Goal: Task Accomplishment & Management: Manage account settings

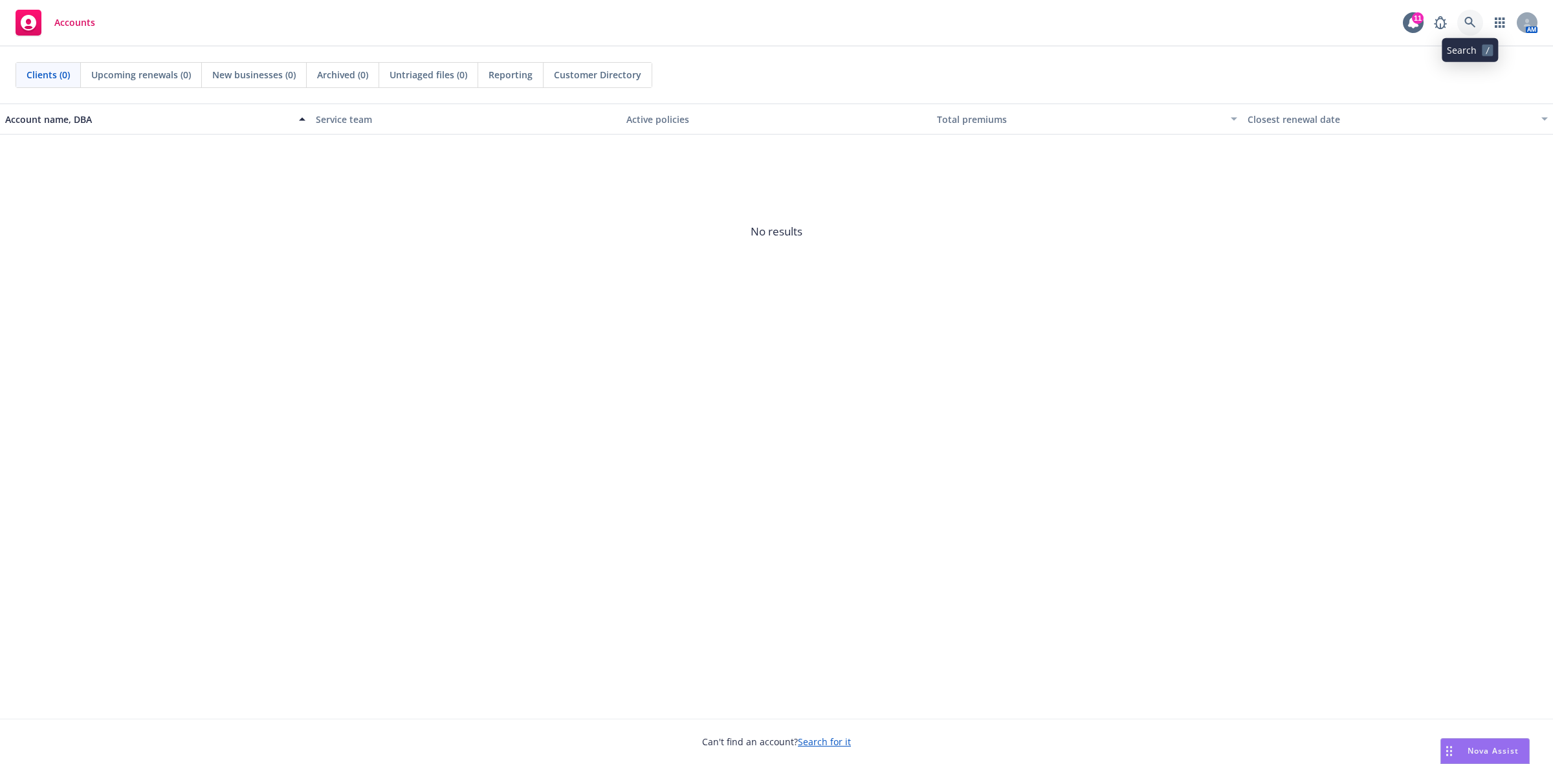
click at [1242, 19] on icon at bounding box center [1471, 23] width 12 height 12
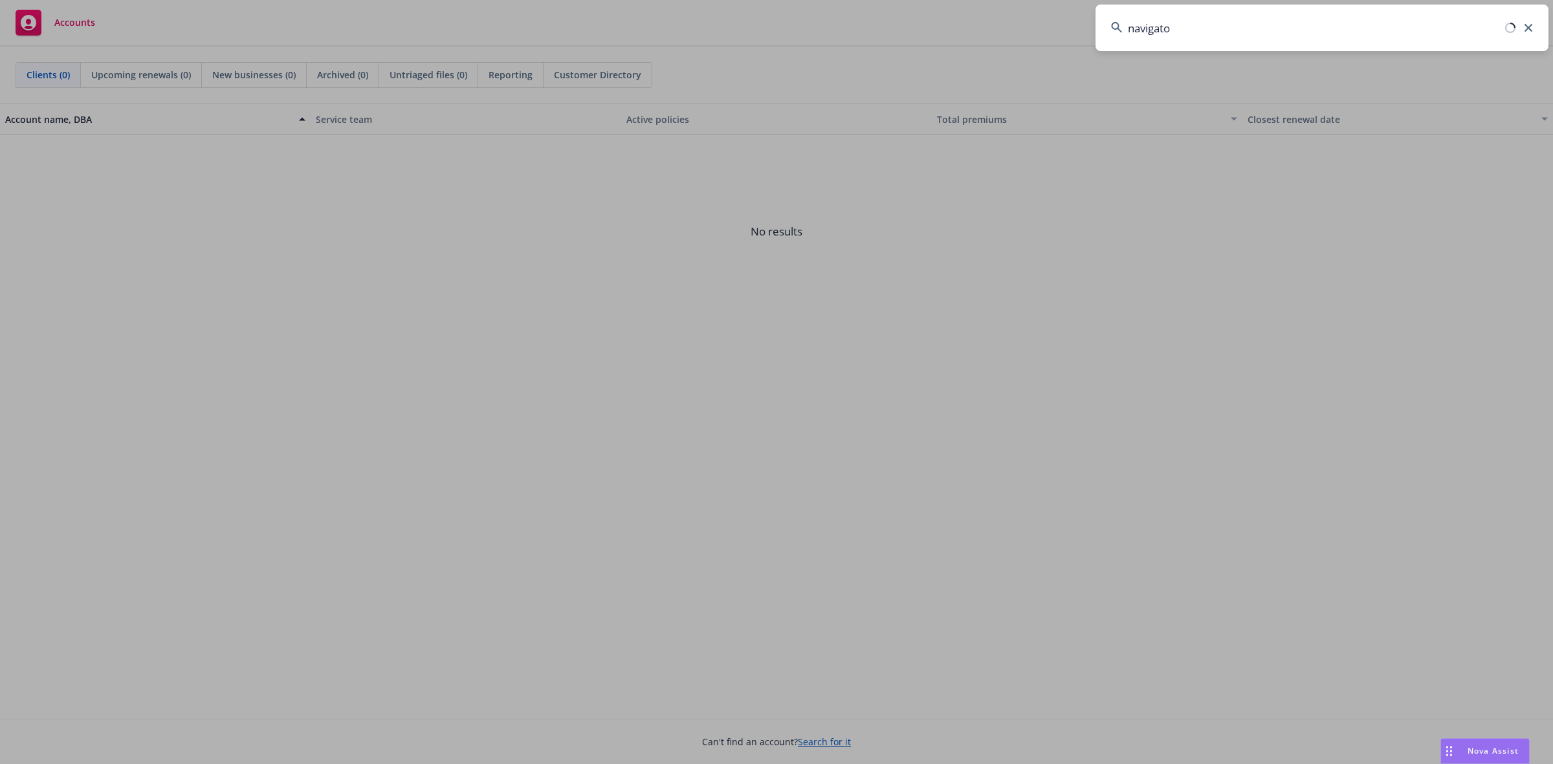
type input "navigator"
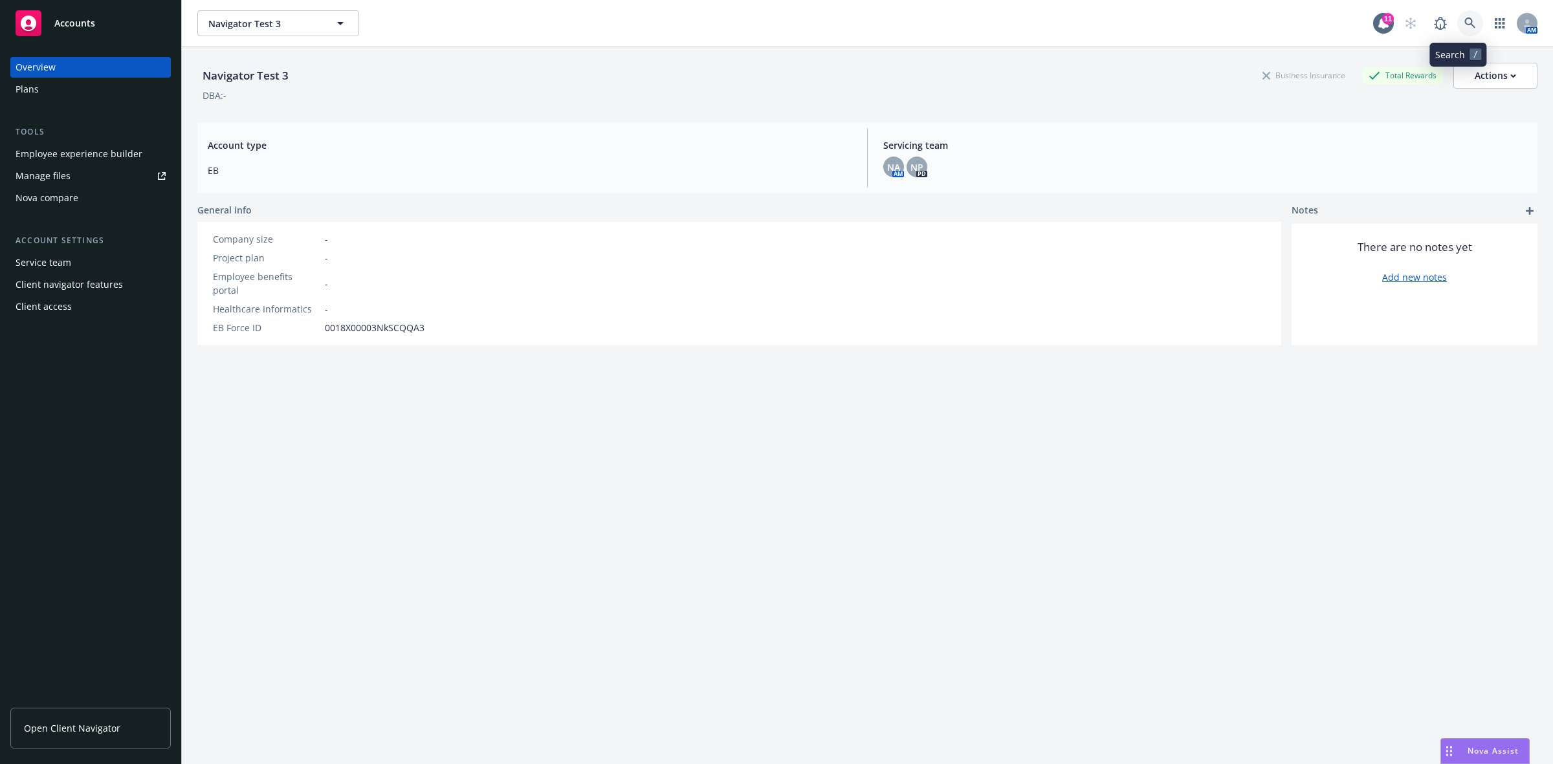
click at [1242, 20] on icon at bounding box center [1471, 23] width 12 height 12
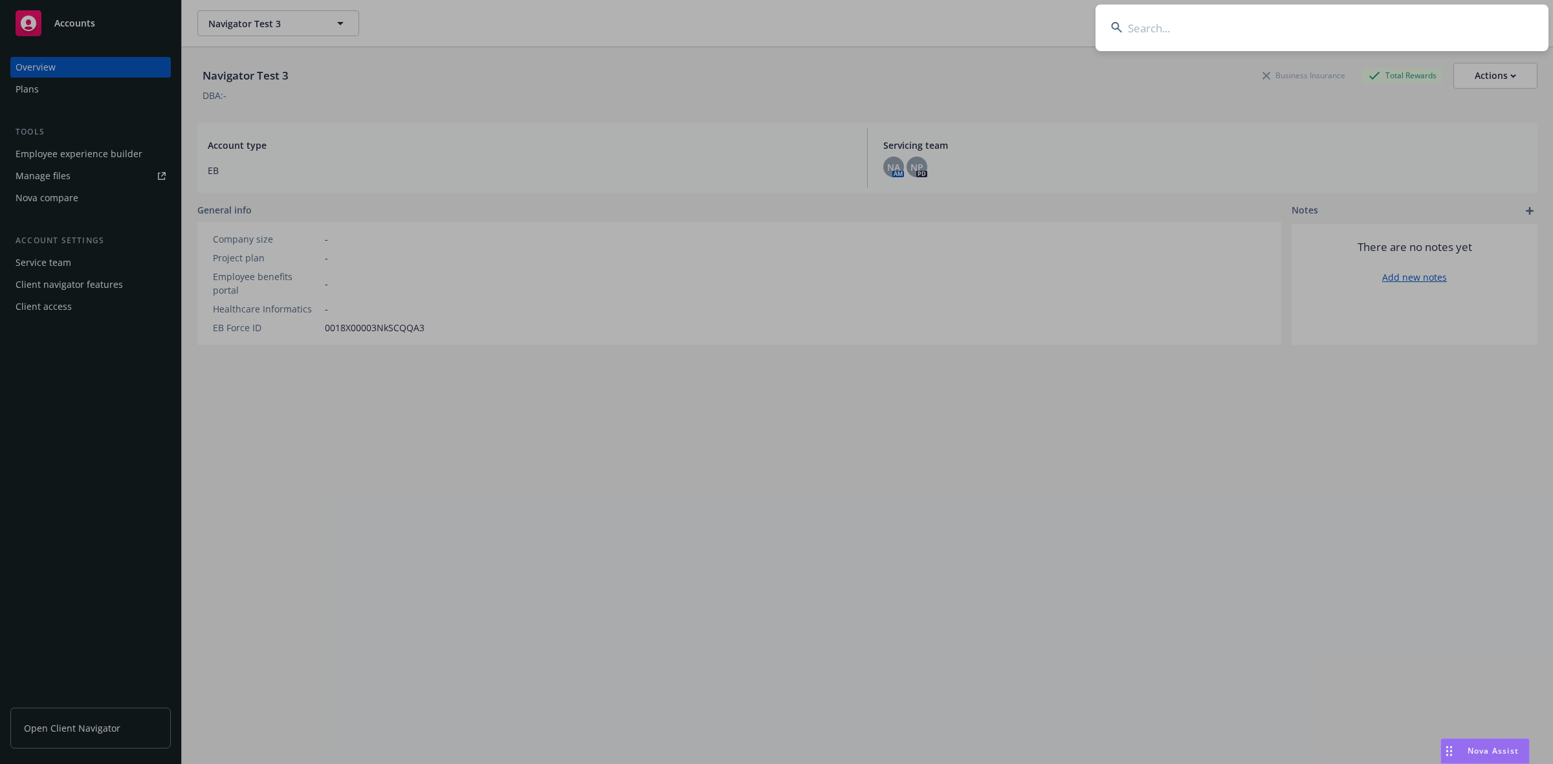
click at [1147, 23] on input at bounding box center [1322, 28] width 453 height 47
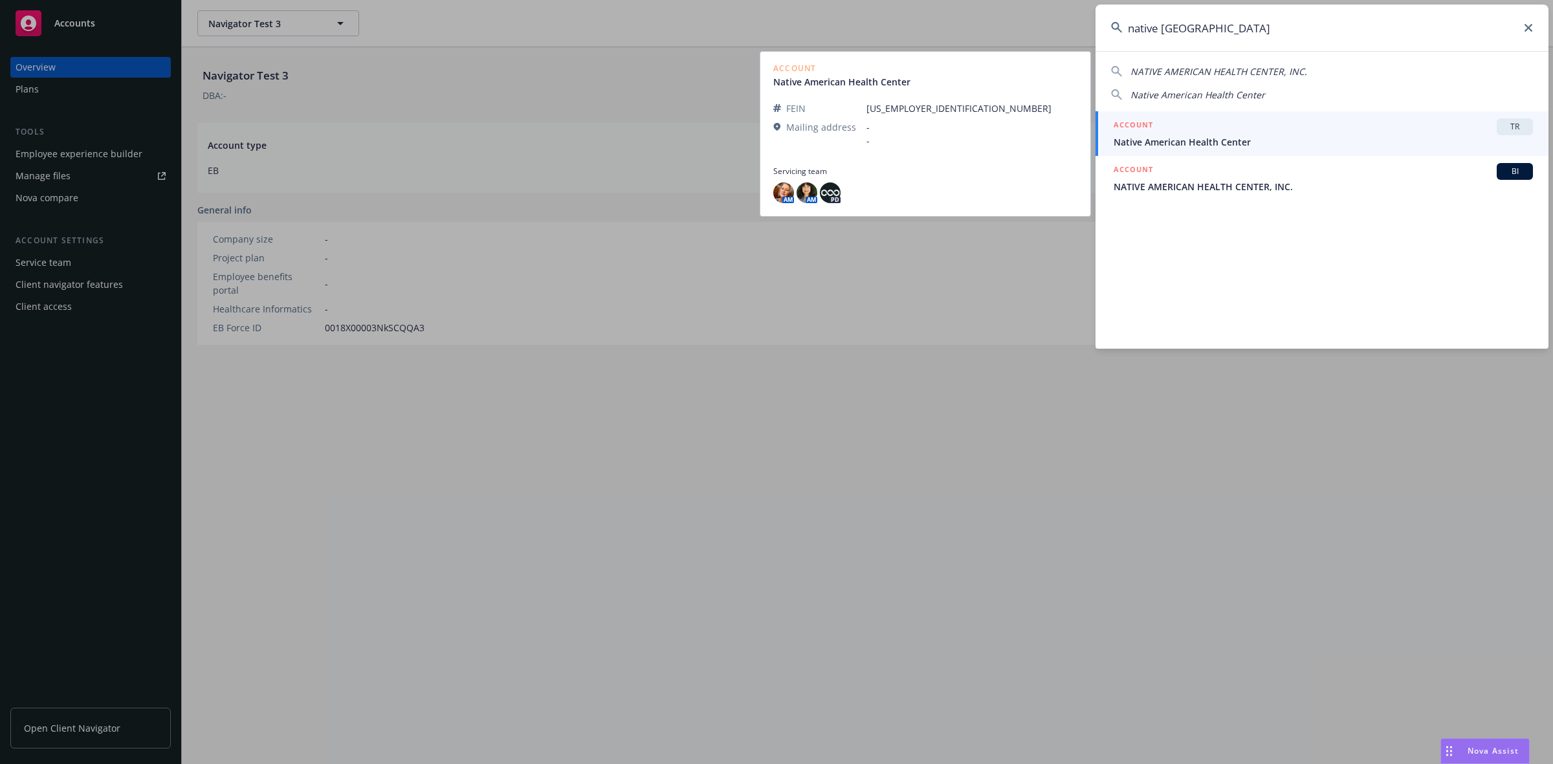
type input "native [GEOGRAPHIC_DATA]"
click at [1156, 144] on span "Native American Health Center" at bounding box center [1323, 142] width 419 height 14
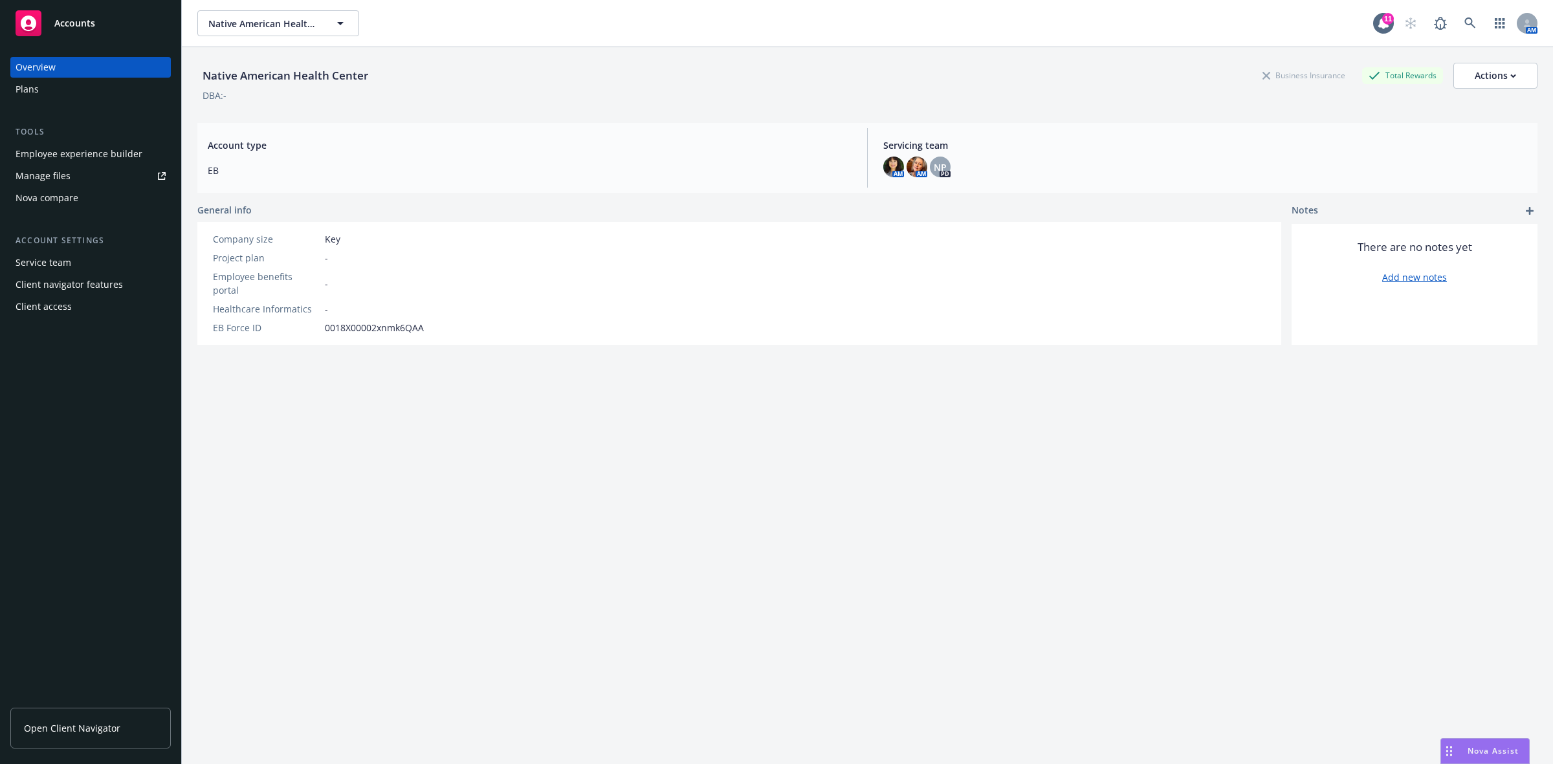
click at [56, 173] on div "Manage files" at bounding box center [43, 176] width 55 height 21
click at [1242, 21] on icon at bounding box center [1471, 23] width 12 height 12
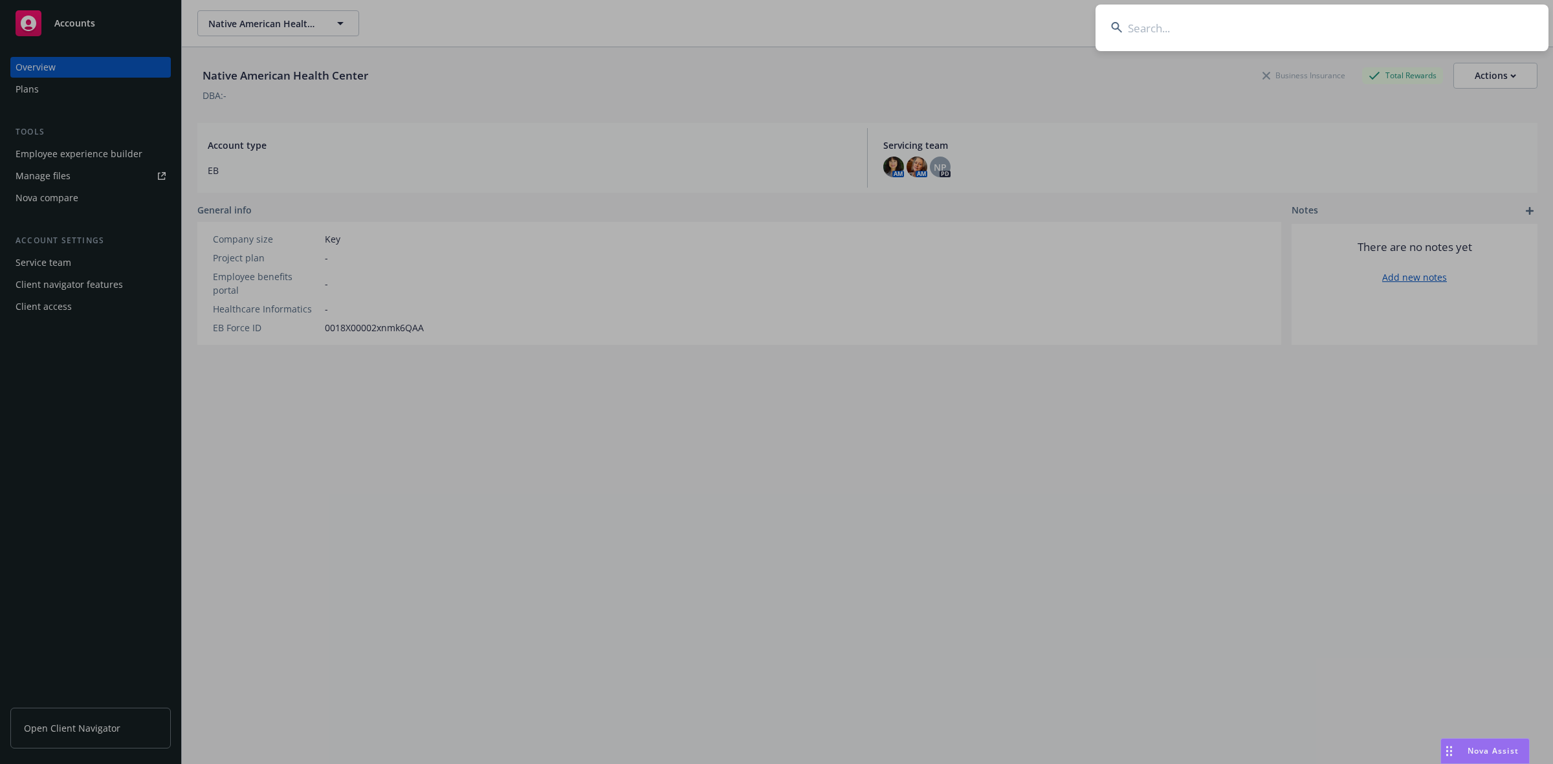
click at [1234, 29] on input at bounding box center [1322, 28] width 453 height 47
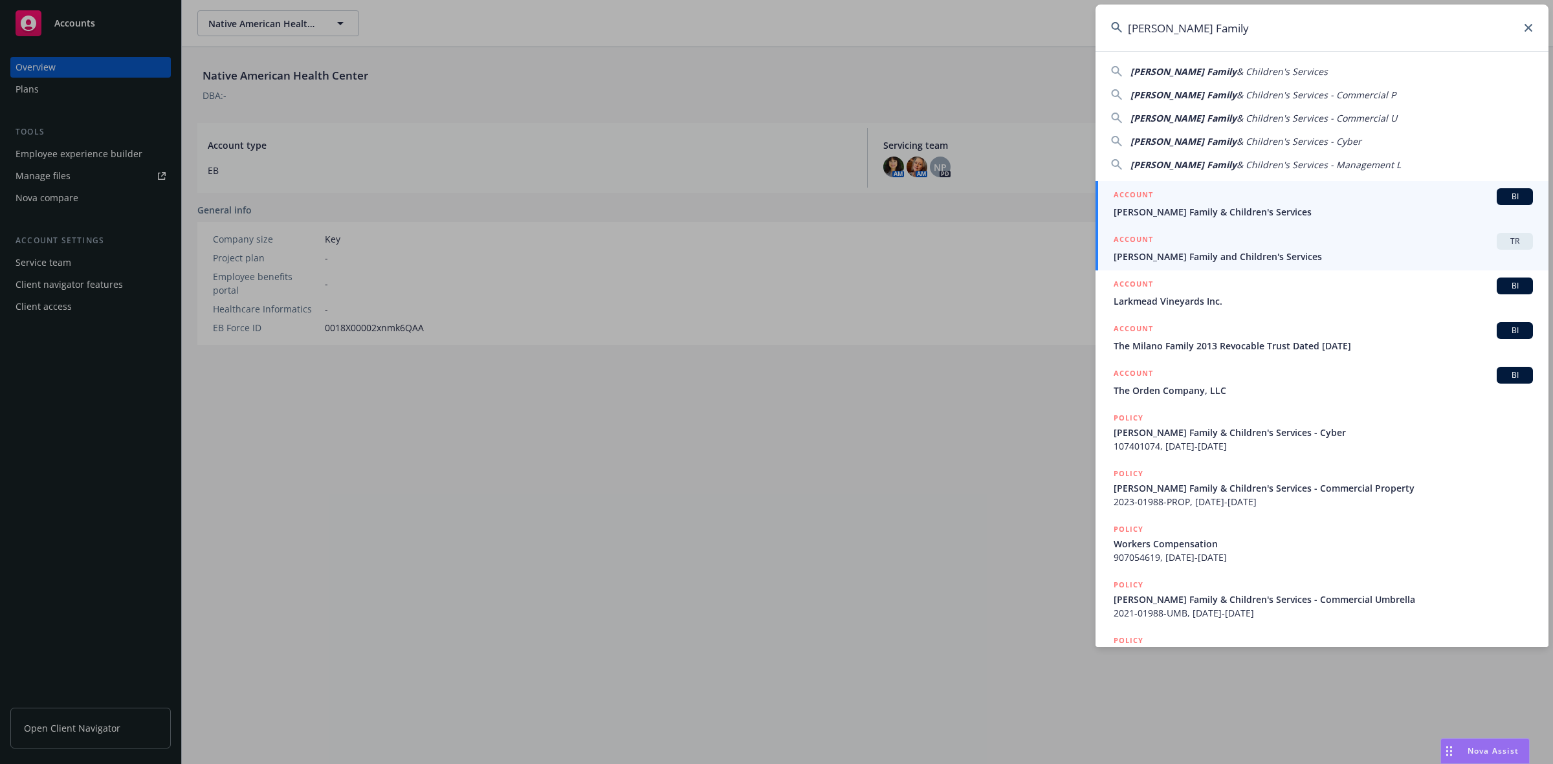
type input "[PERSON_NAME] Family"
click at [1241, 252] on span "[PERSON_NAME] Family and Children's Services" at bounding box center [1323, 257] width 419 height 14
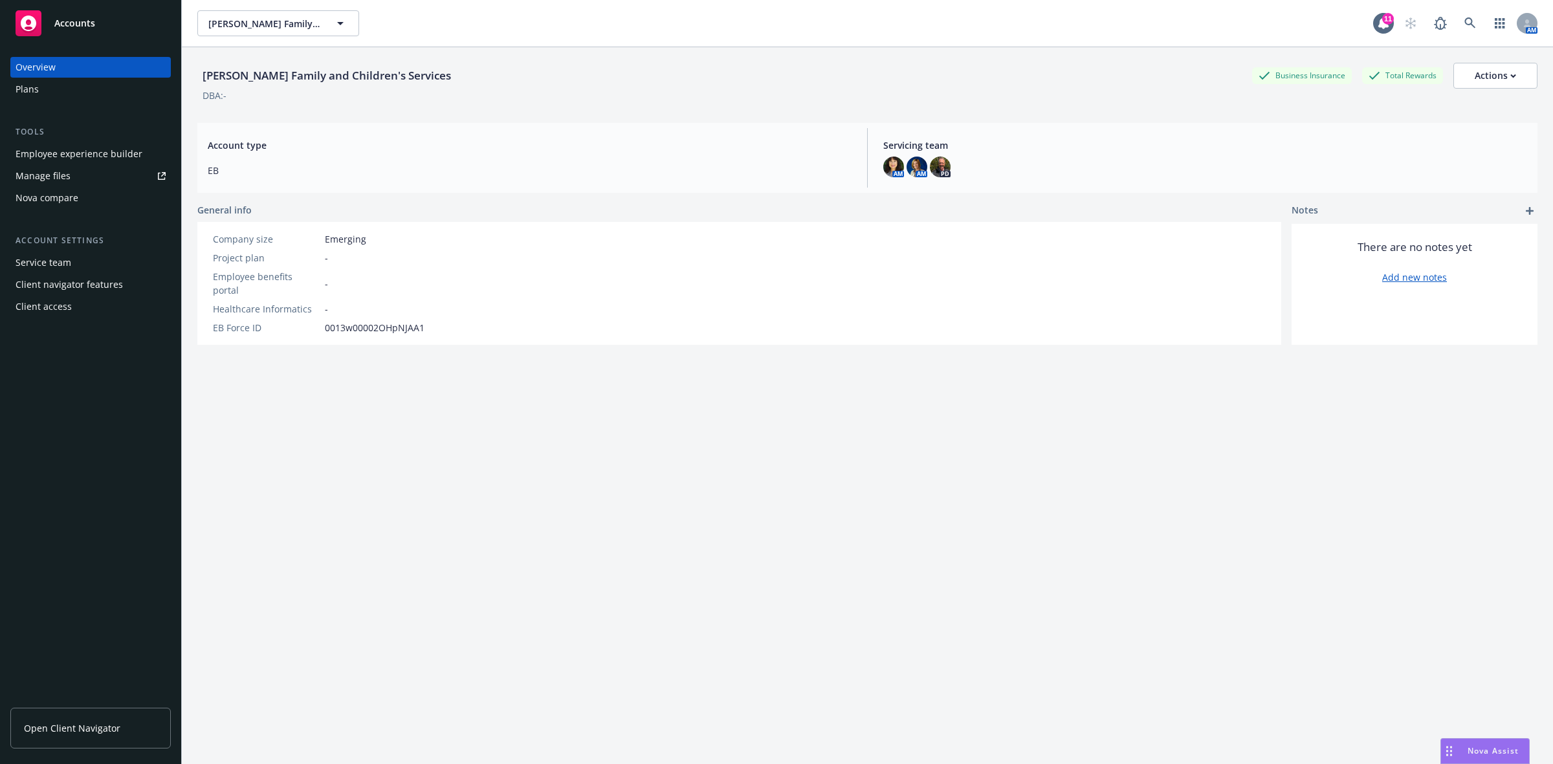
click at [72, 611] on span "Open Client Navigator" at bounding box center [72, 729] width 96 height 14
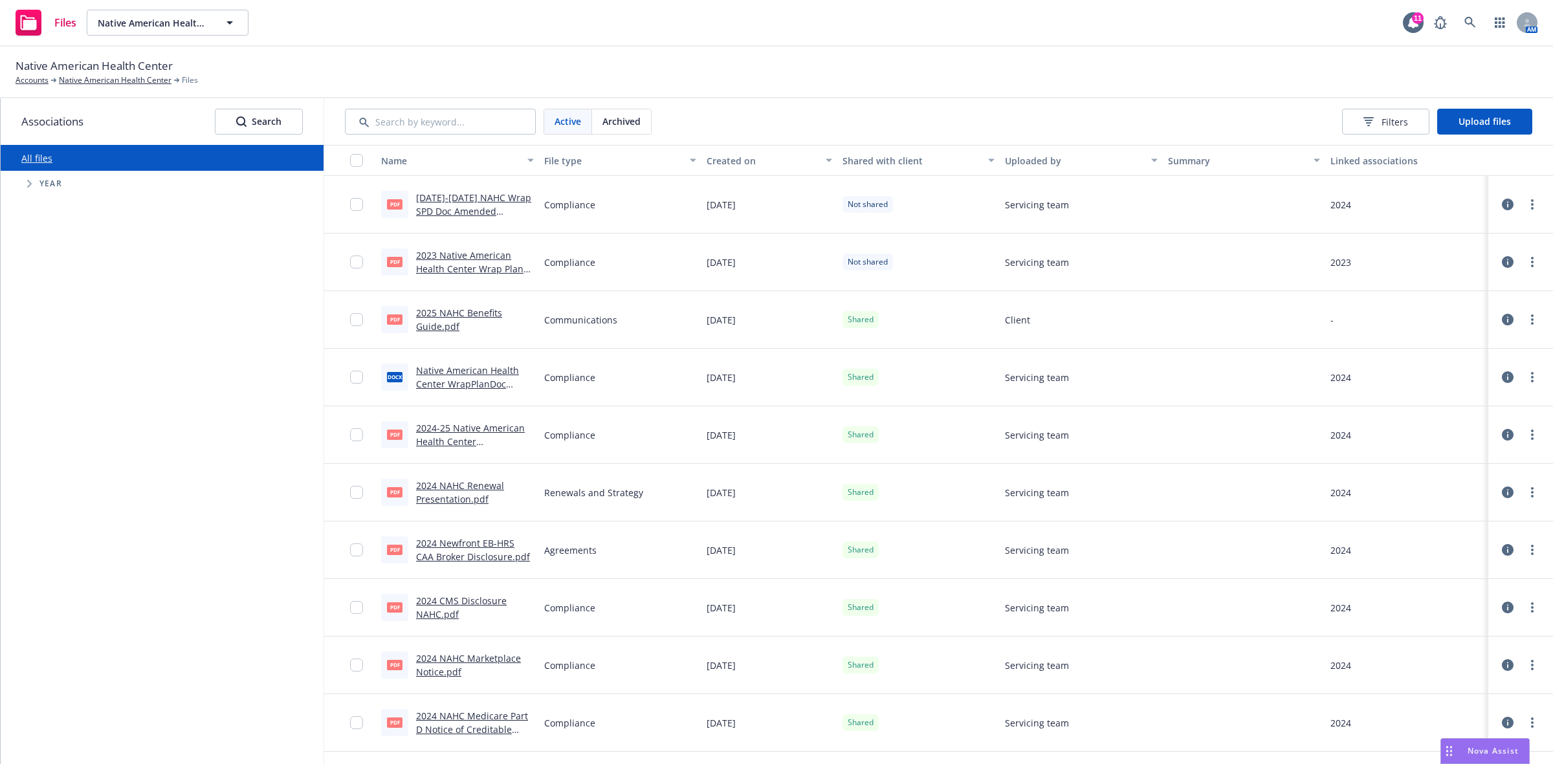
click at [28, 186] on icon "Tree Example" at bounding box center [29, 184] width 5 height 8
click at [1473, 116] on span "Upload files" at bounding box center [1485, 121] width 52 height 12
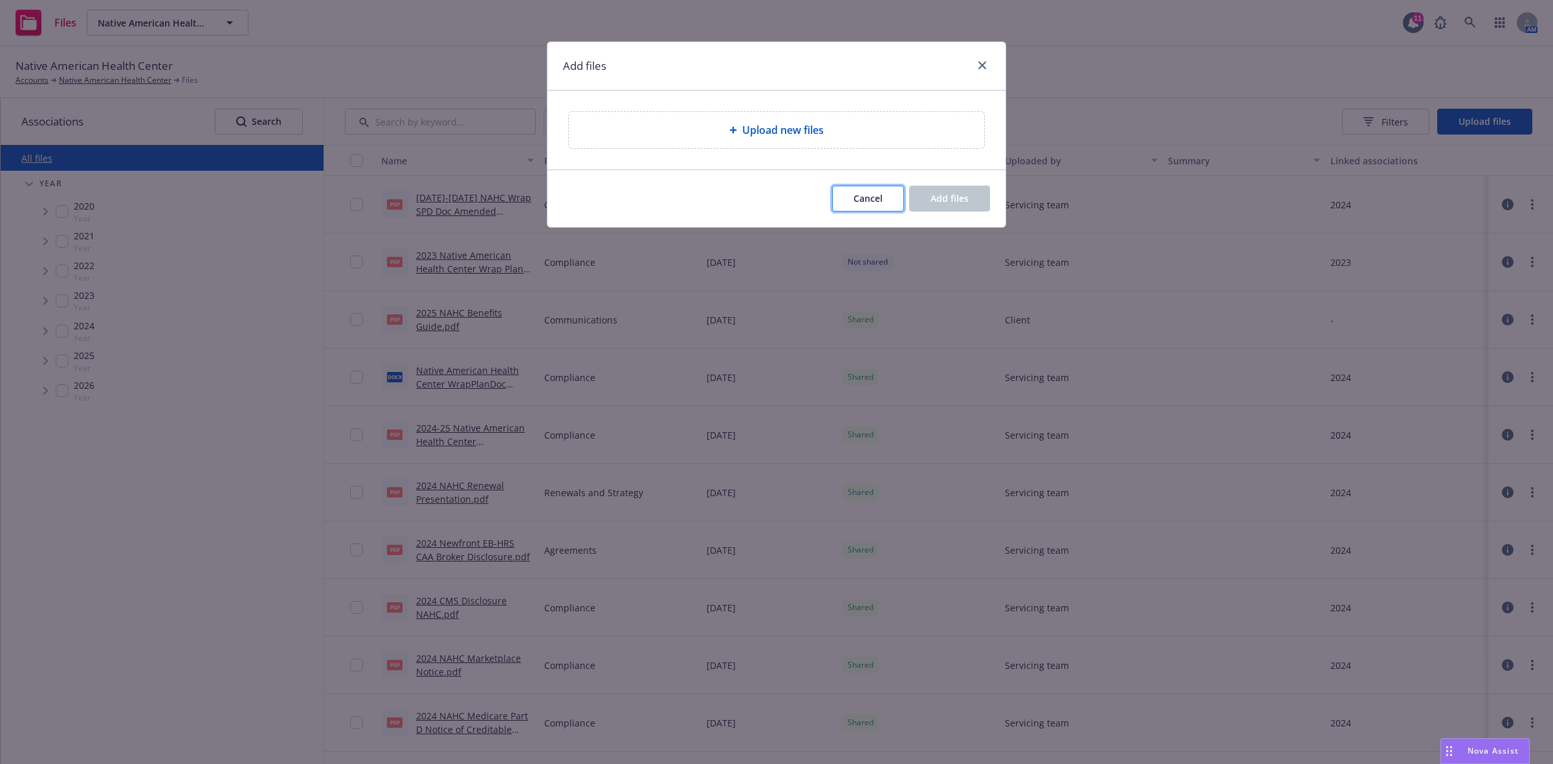
click at [861, 198] on span "Cancel" at bounding box center [868, 198] width 29 height 12
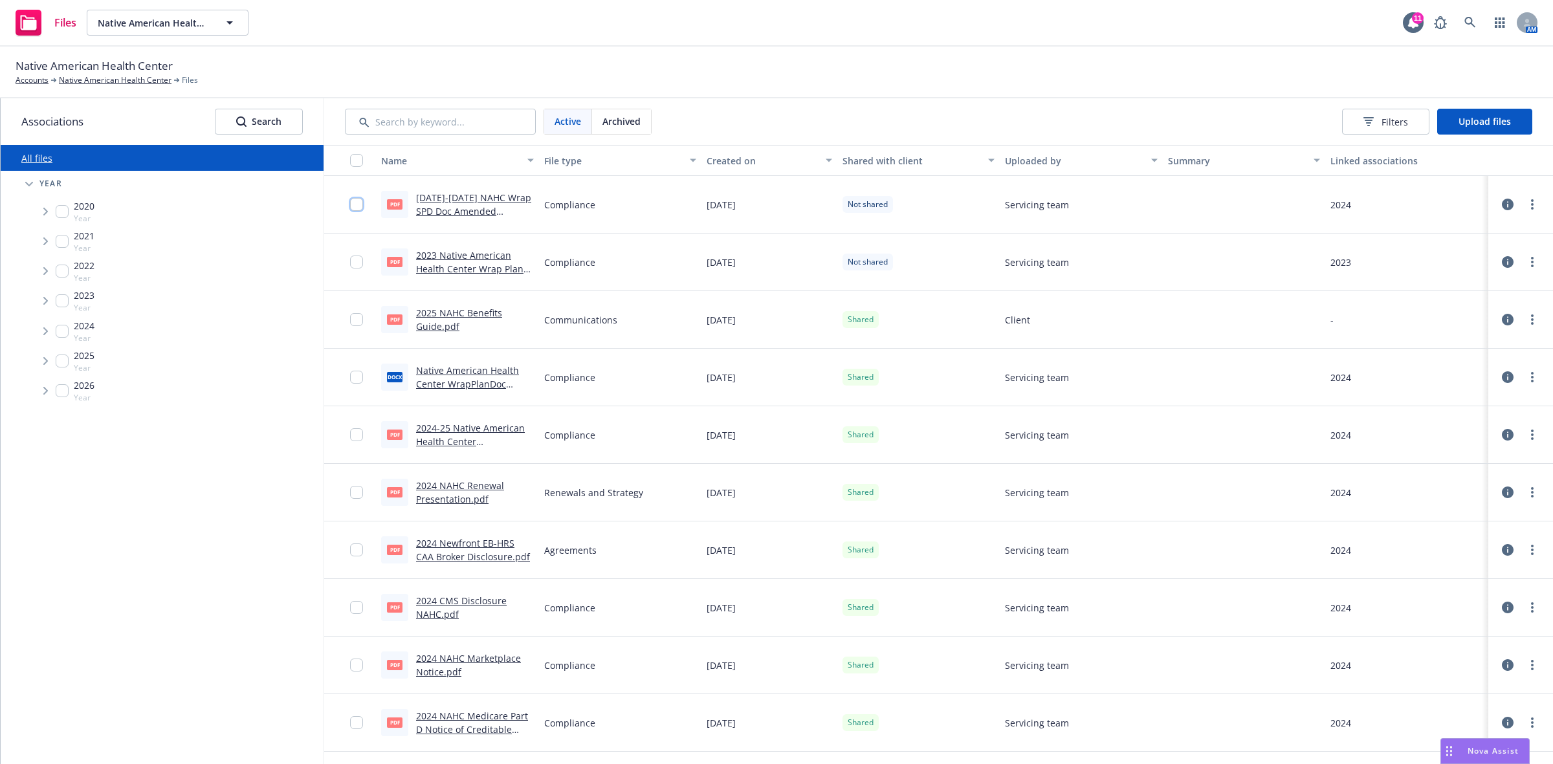
click at [355, 208] on input "checkbox" at bounding box center [356, 204] width 13 height 13
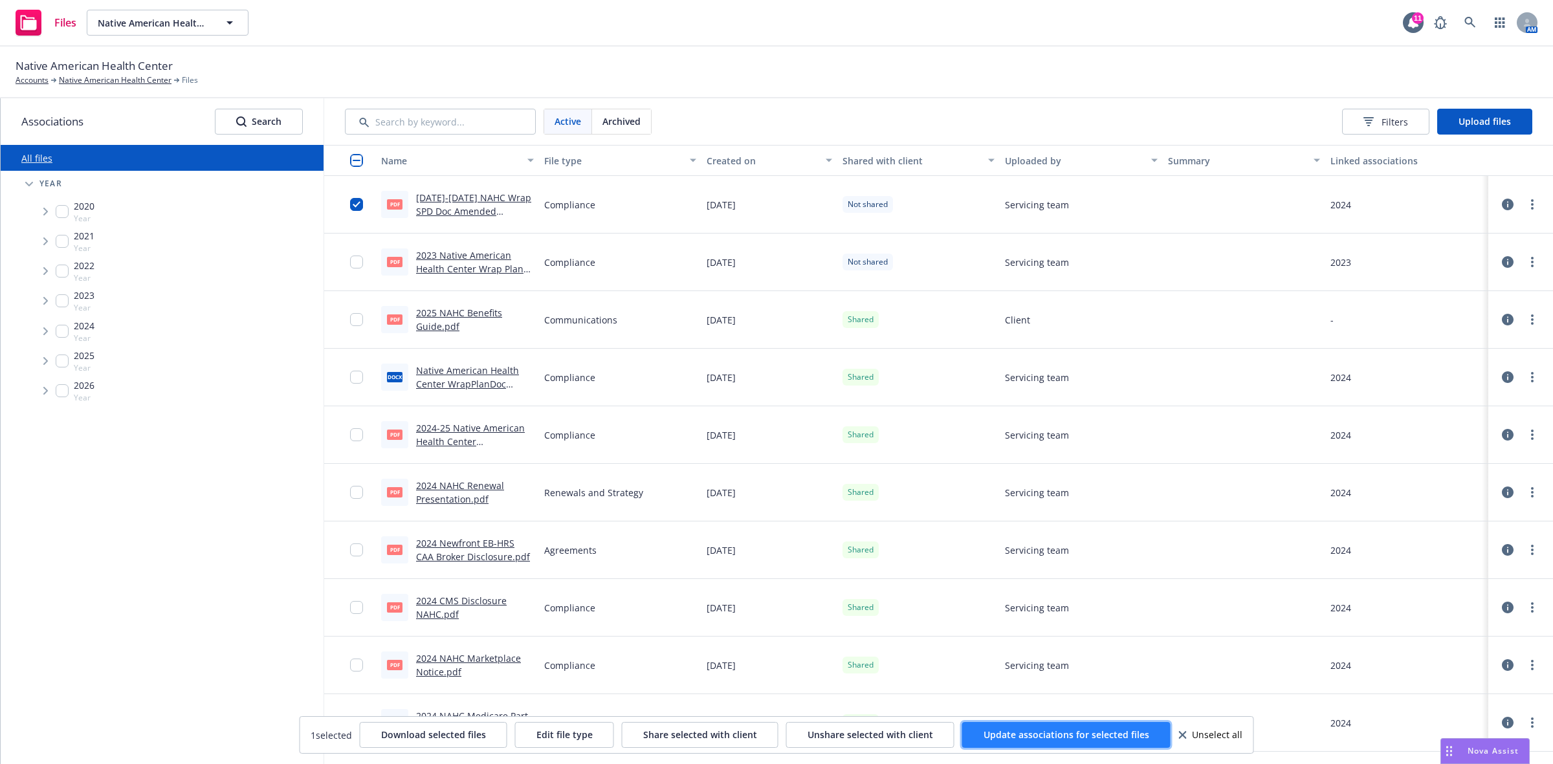
click at [1055, 729] on span "Update associations for selected files" at bounding box center [1067, 735] width 166 height 12
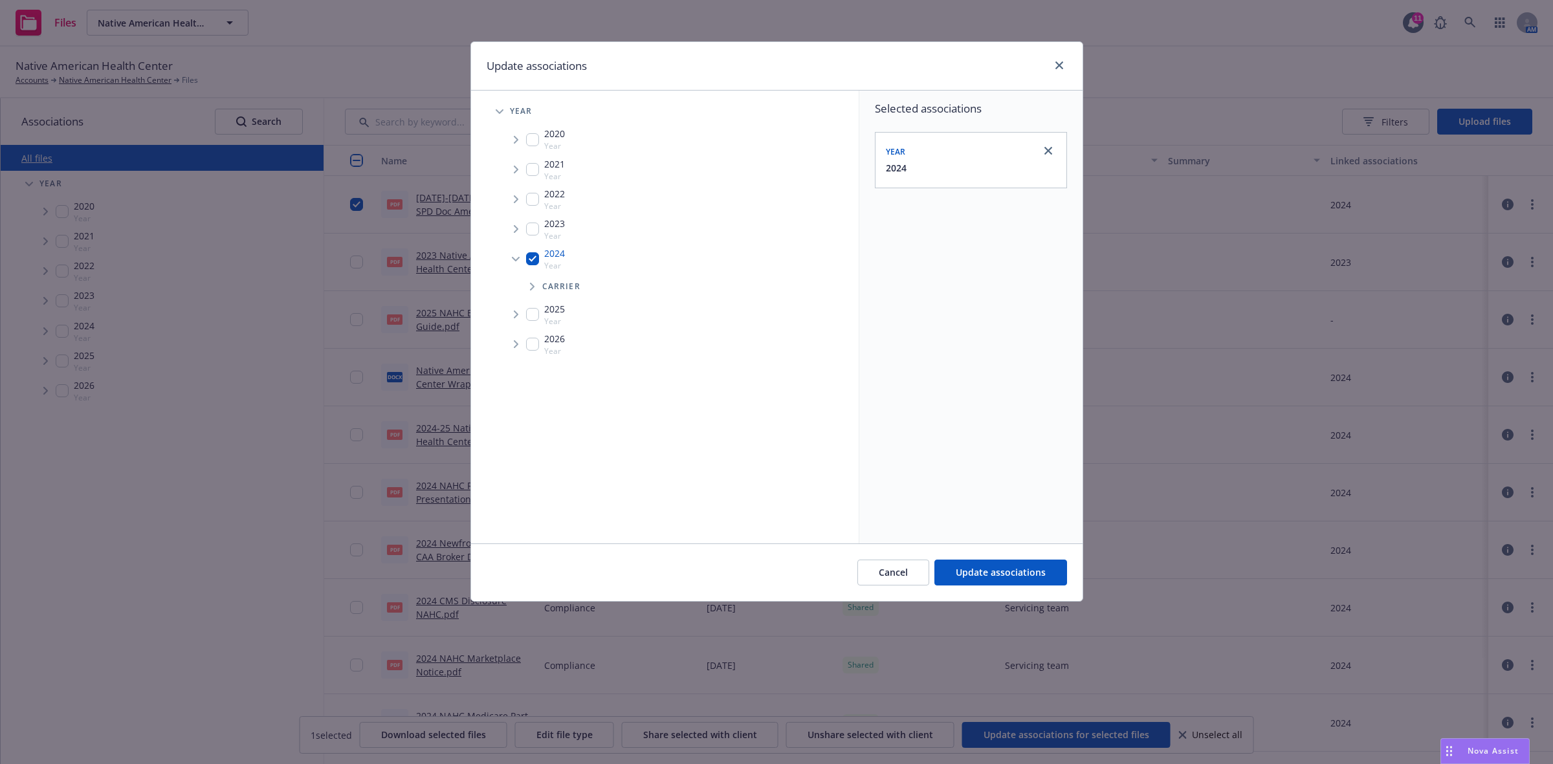
click at [529, 315] on input "Tree Example" at bounding box center [532, 314] width 13 height 13
checkbox input "true"
click at [989, 568] on span "Update associations" at bounding box center [1001, 572] width 90 height 12
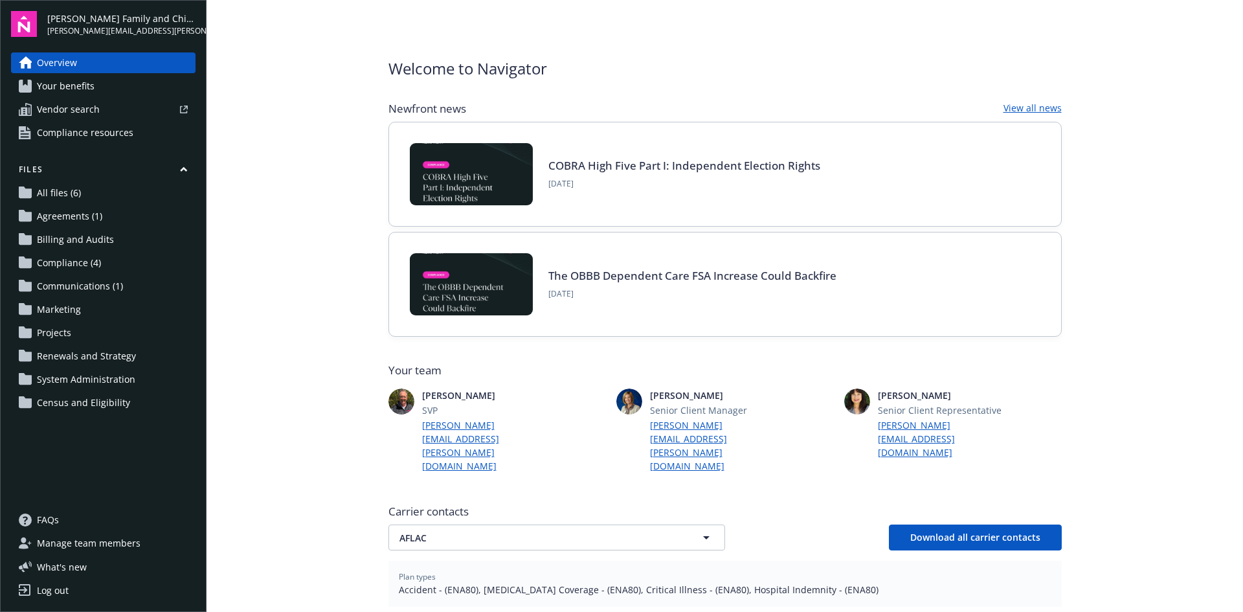
click at [72, 81] on span "Your benefits" at bounding box center [66, 86] width 58 height 21
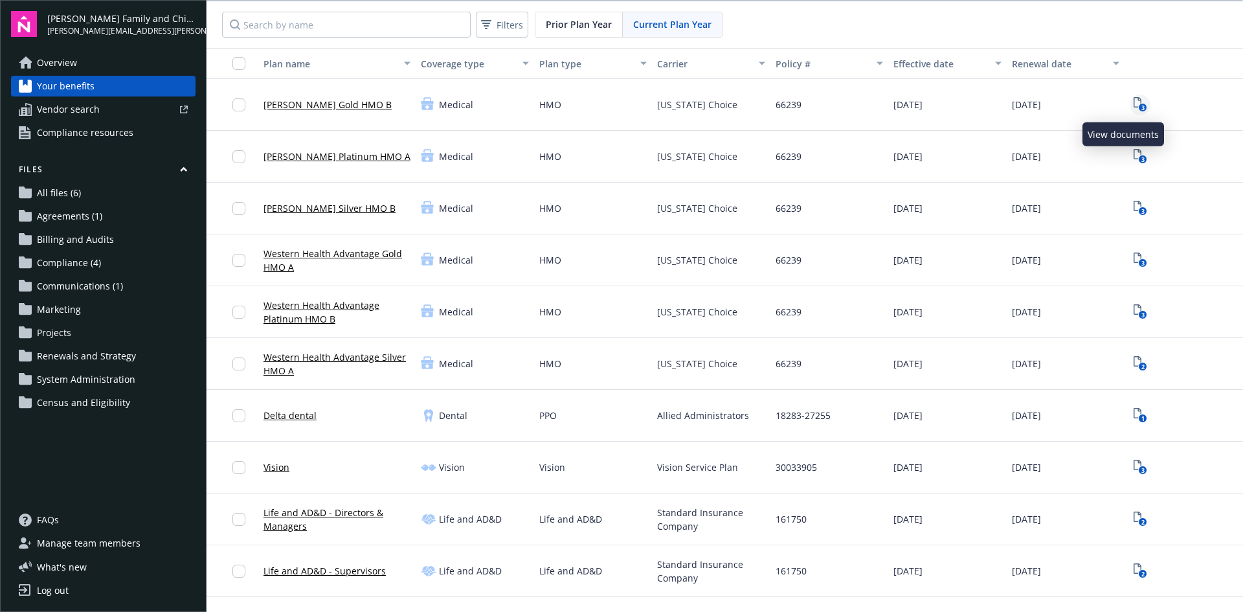
click at [1133, 102] on icon "3" at bounding box center [1140, 104] width 14 height 15
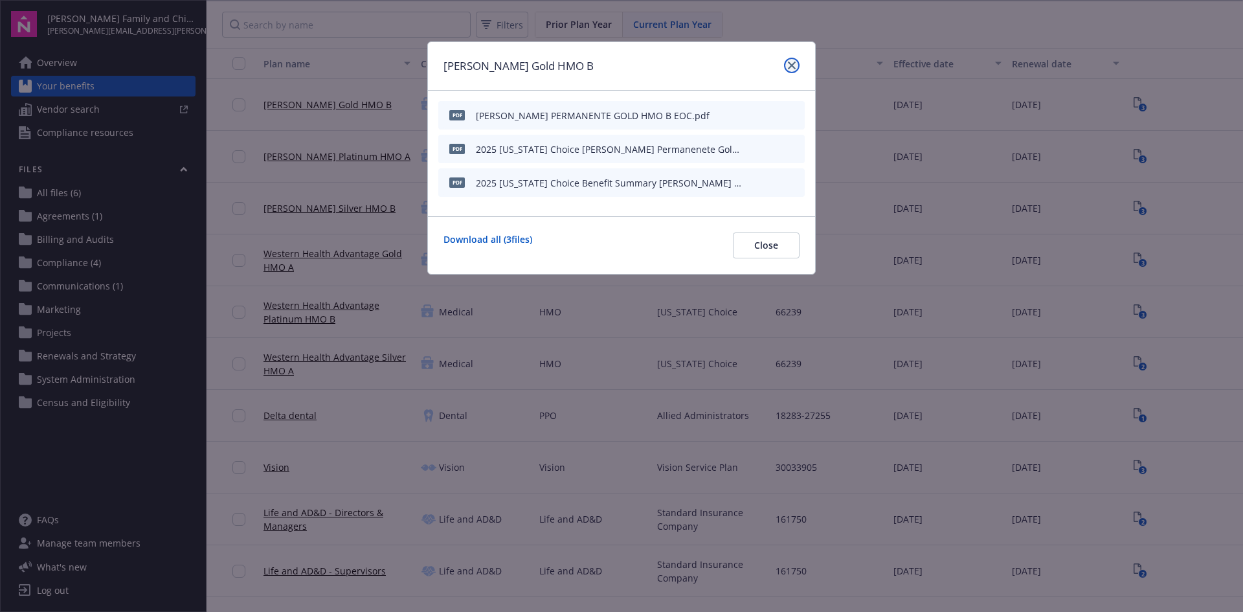
click at [789, 62] on icon "close" at bounding box center [792, 65] width 8 height 8
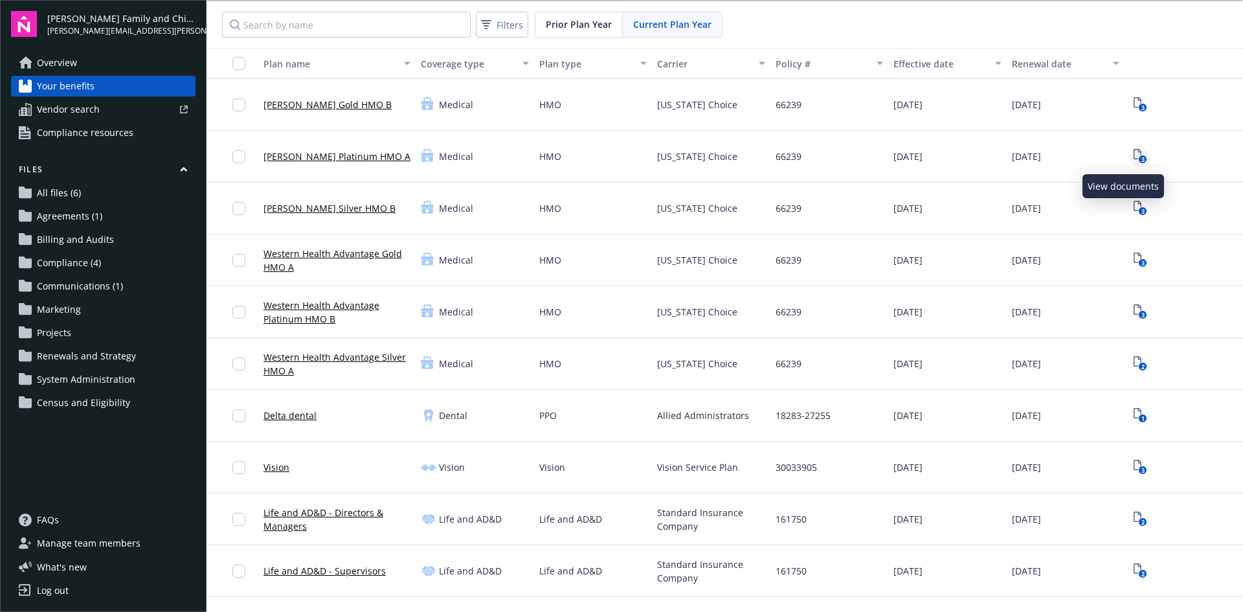
click at [1133, 152] on icon "3" at bounding box center [1140, 156] width 14 height 15
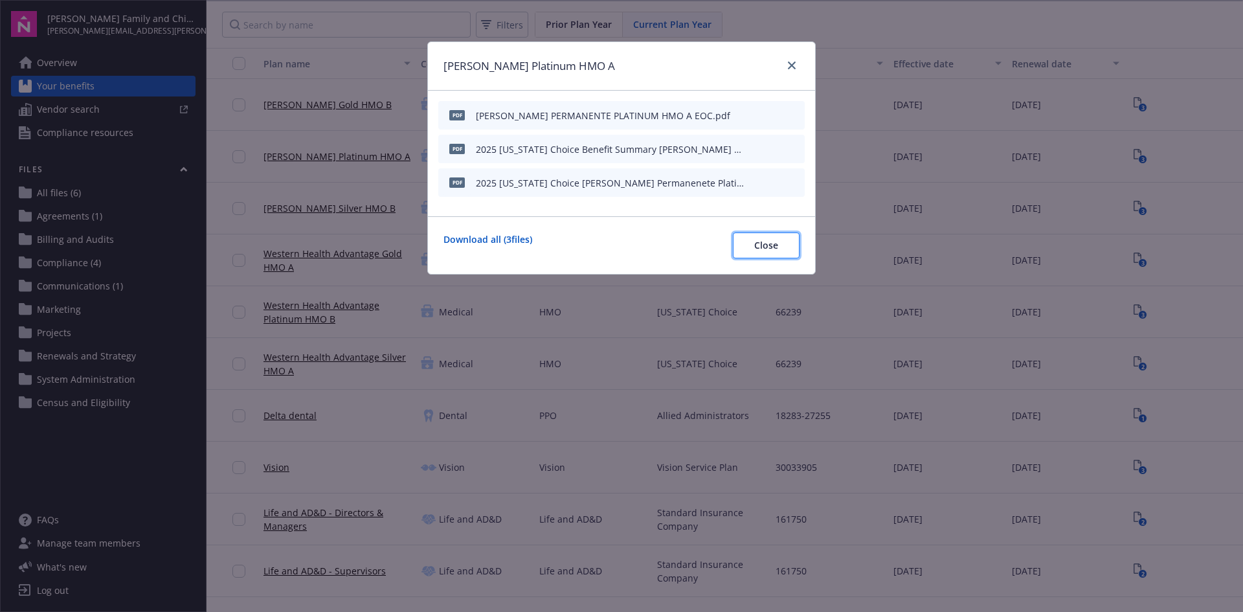
click at [766, 245] on span "Close" at bounding box center [766, 245] width 24 height 12
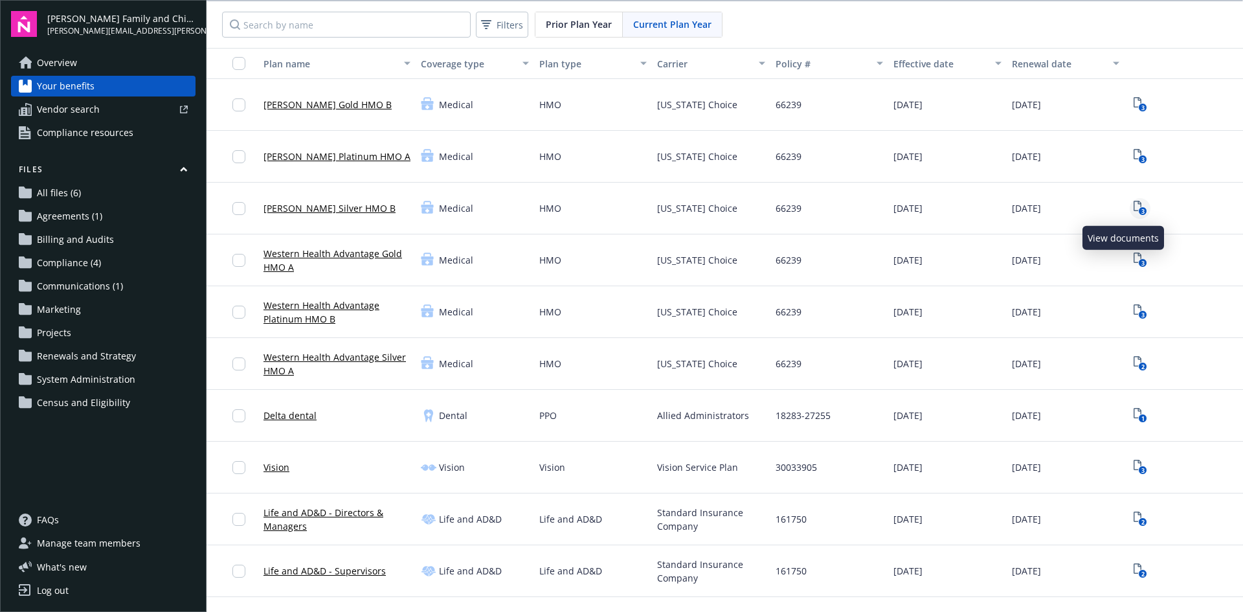
click at [1133, 207] on icon "3" at bounding box center [1140, 208] width 14 height 15
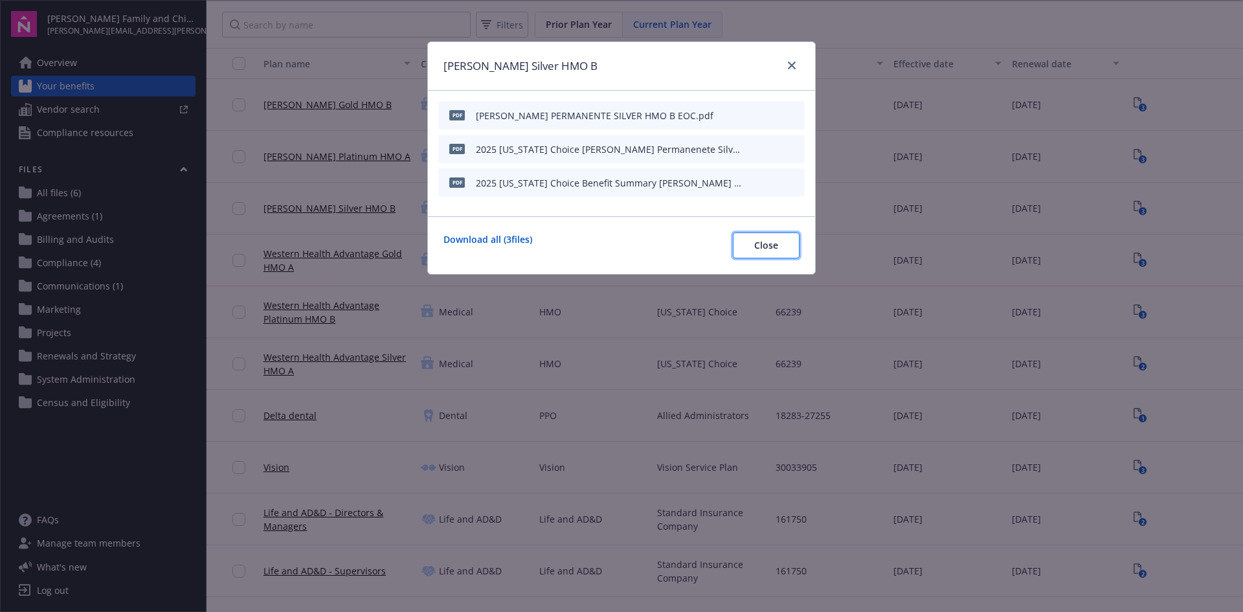
click at [774, 241] on span "Close" at bounding box center [766, 245] width 24 height 12
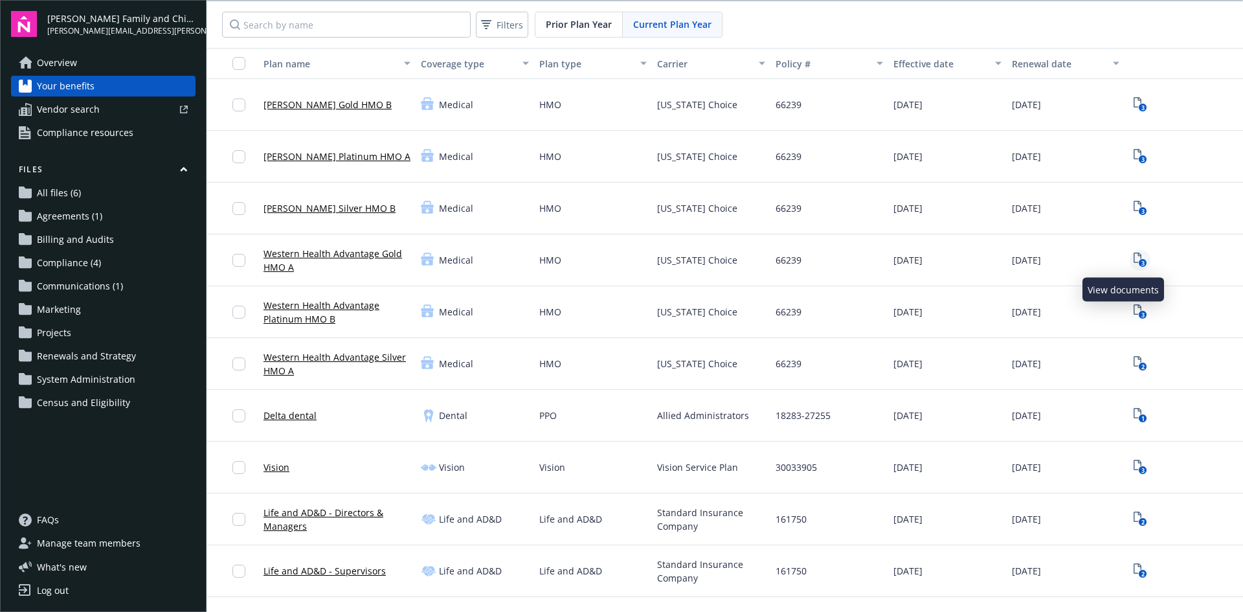
click at [1133, 256] on icon "View Plan Documents" at bounding box center [1137, 257] width 8 height 10
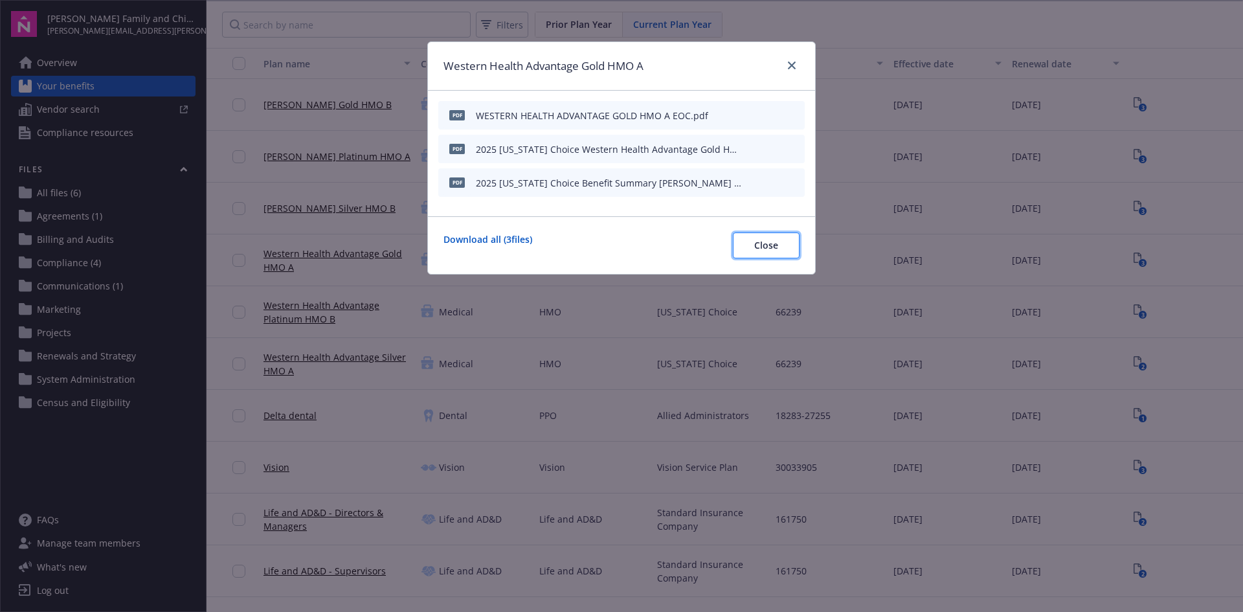
click at [770, 241] on span "Close" at bounding box center [766, 245] width 24 height 12
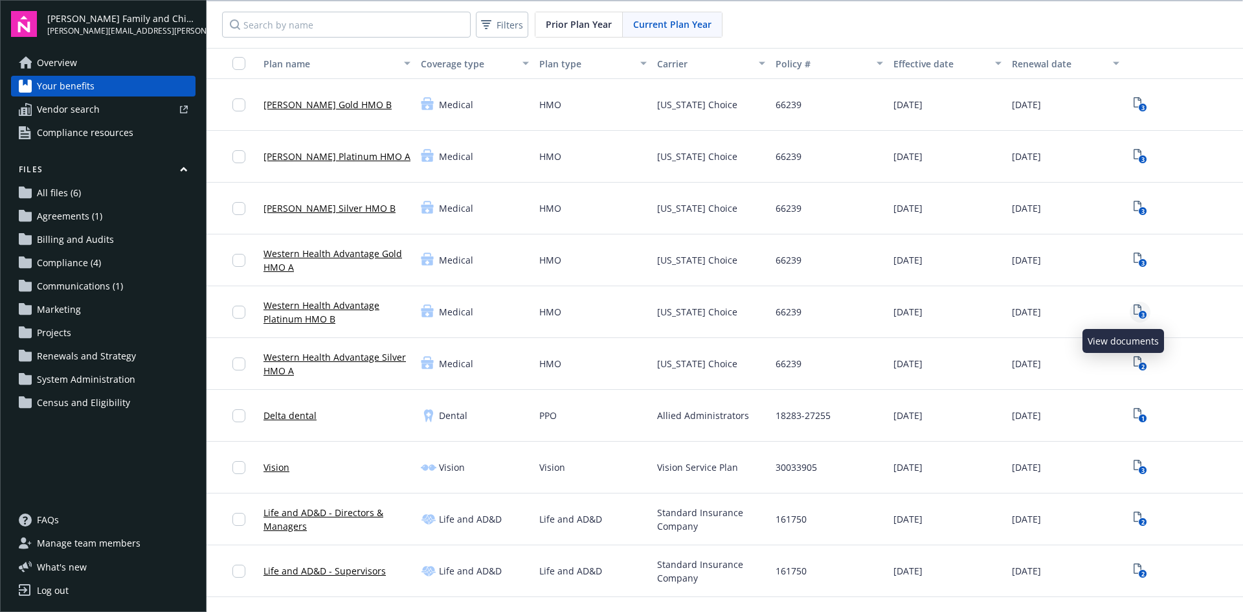
click at [1140, 312] on text "3" at bounding box center [1141, 315] width 3 height 8
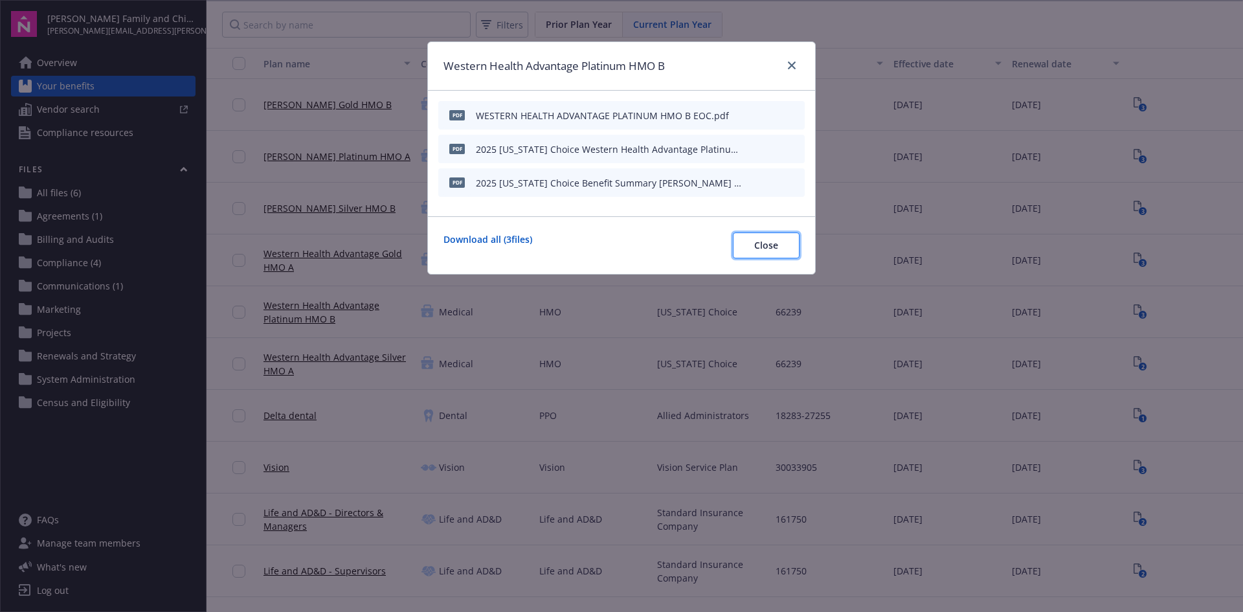
click at [750, 247] on button "Close" at bounding box center [766, 245] width 67 height 26
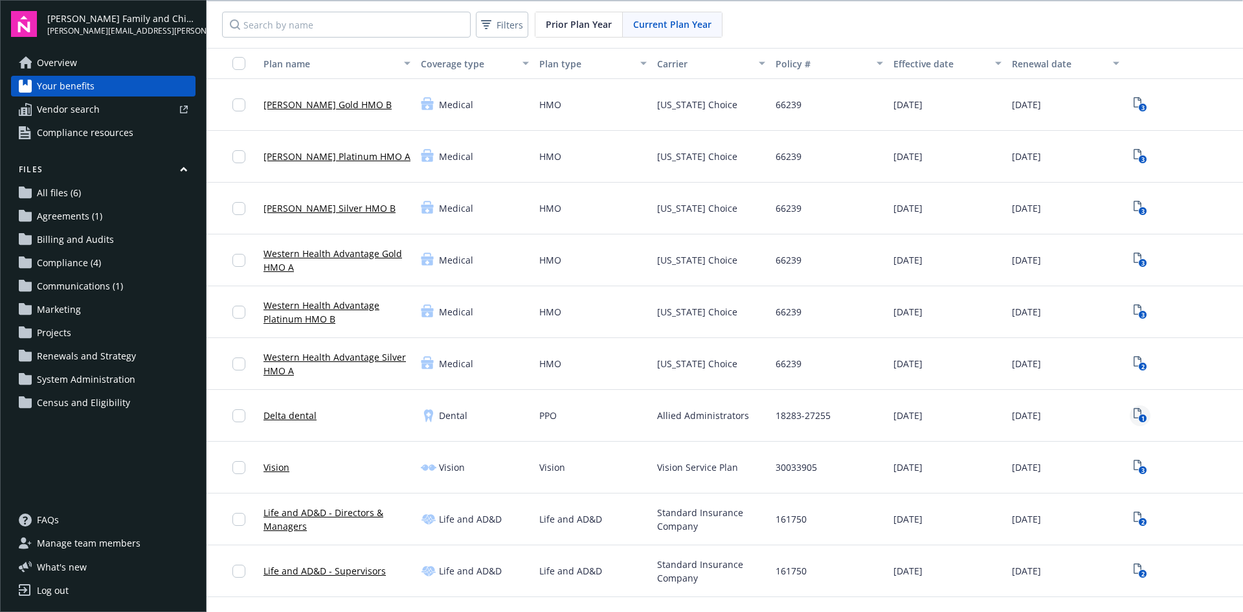
click at [1133, 414] on icon "1" at bounding box center [1140, 415] width 14 height 15
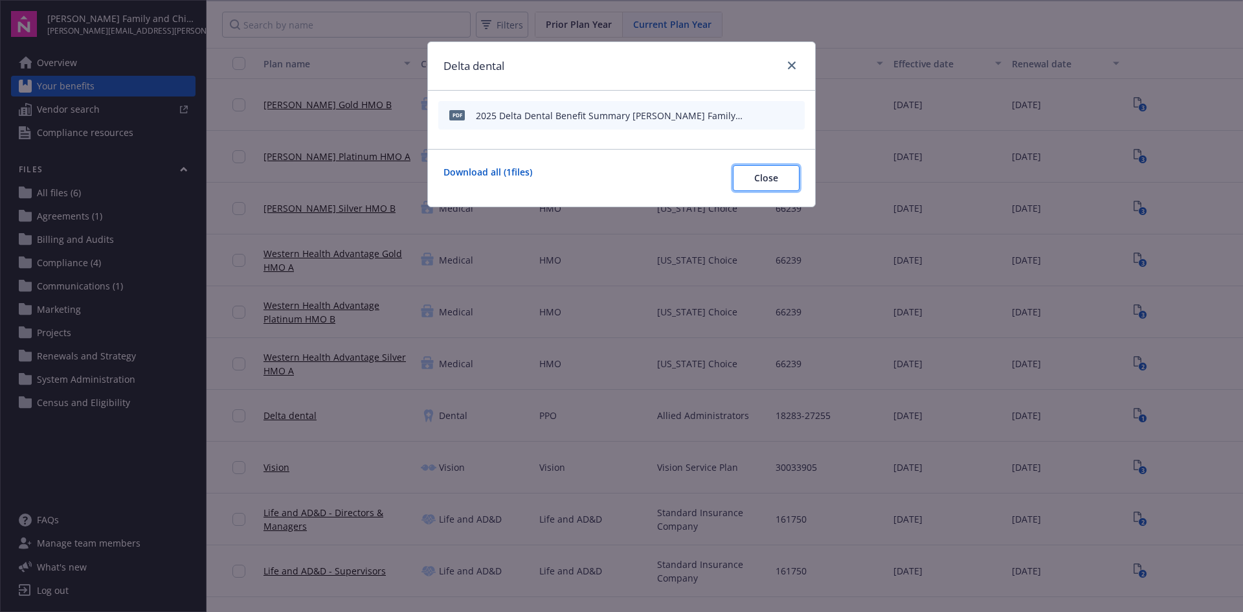
click at [771, 178] on span "Close" at bounding box center [766, 178] width 24 height 12
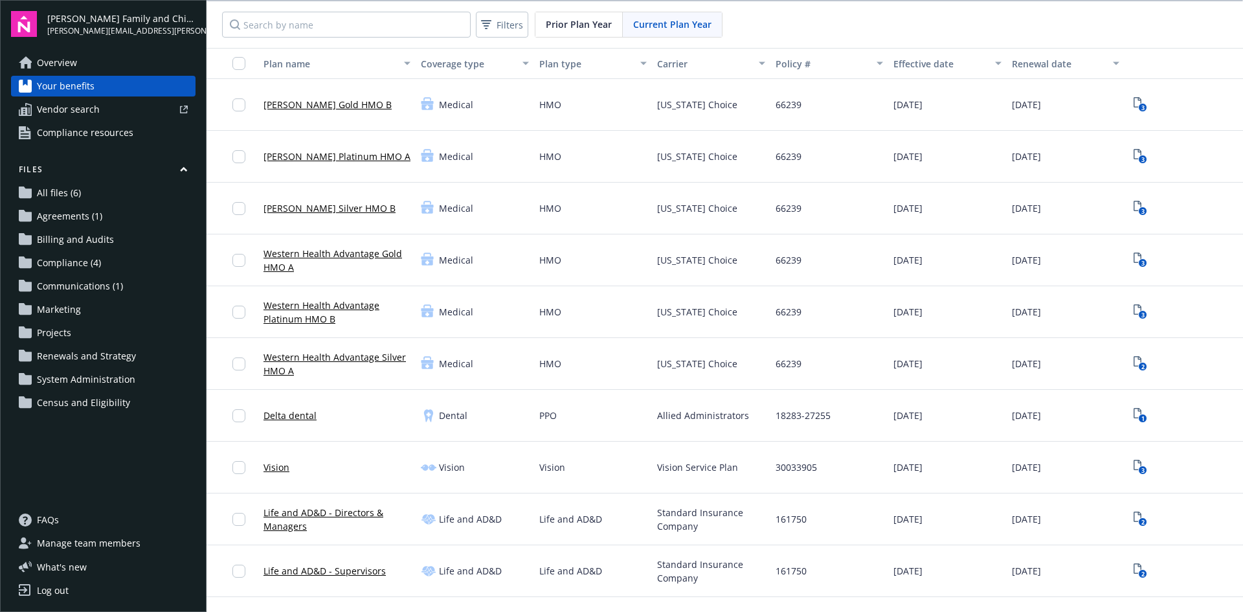
click at [274, 469] on link "Vision" at bounding box center [276, 467] width 26 height 14
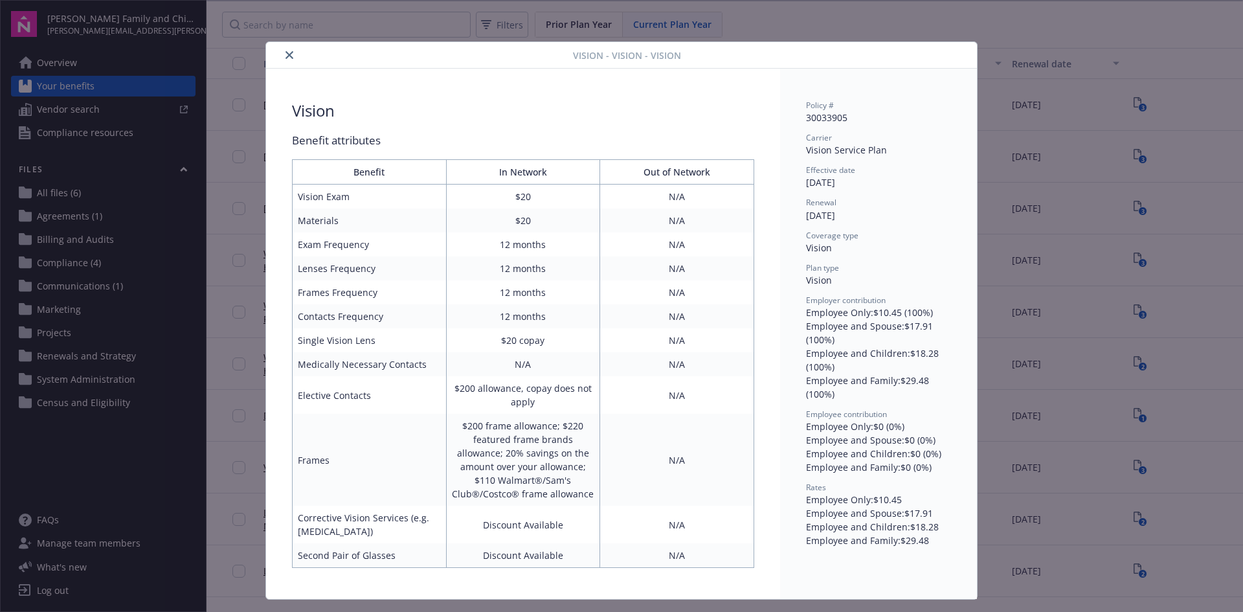
click at [285, 52] on icon "close" at bounding box center [289, 55] width 8 height 8
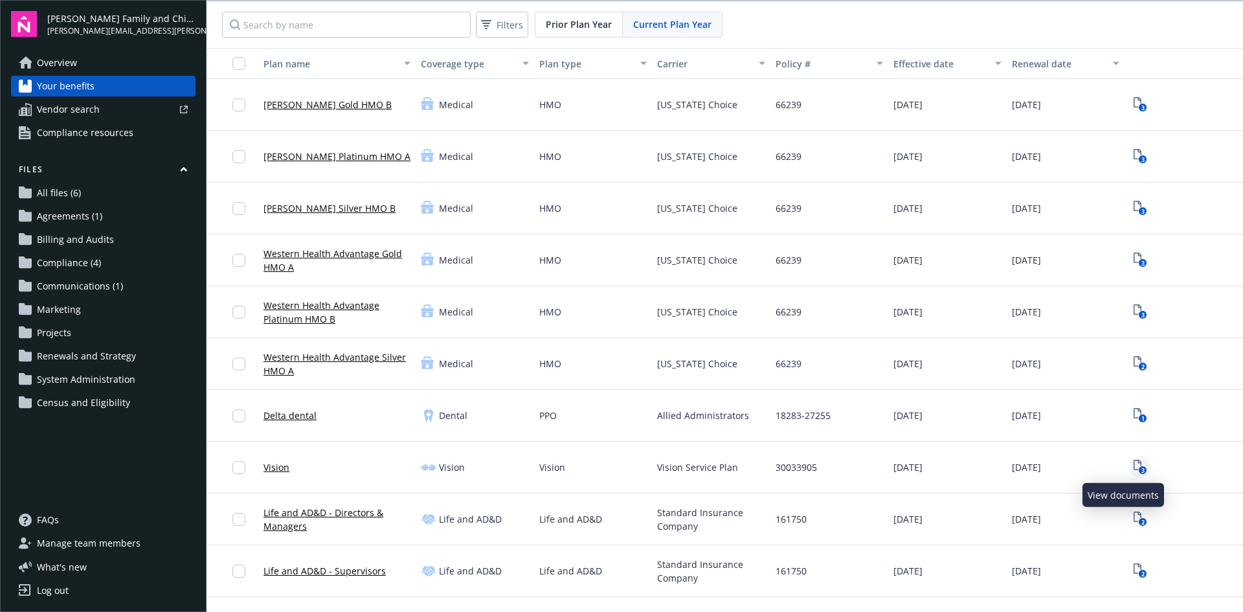
click at [1133, 465] on icon "3" at bounding box center [1140, 467] width 14 height 15
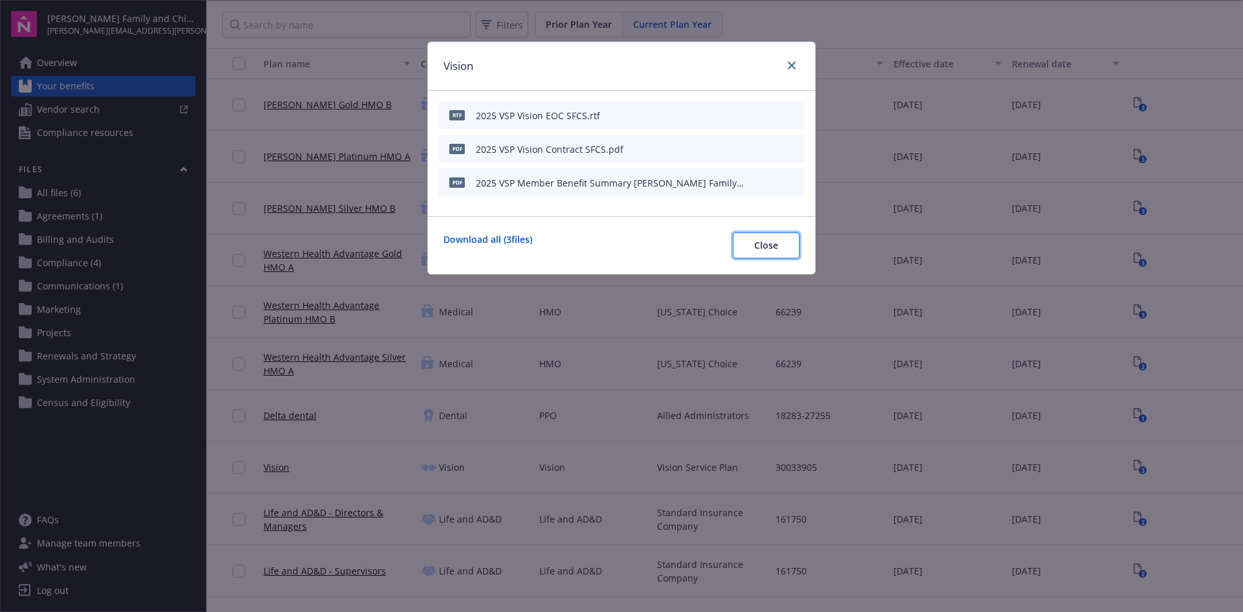
click at [758, 243] on span "Close" at bounding box center [766, 245] width 24 height 12
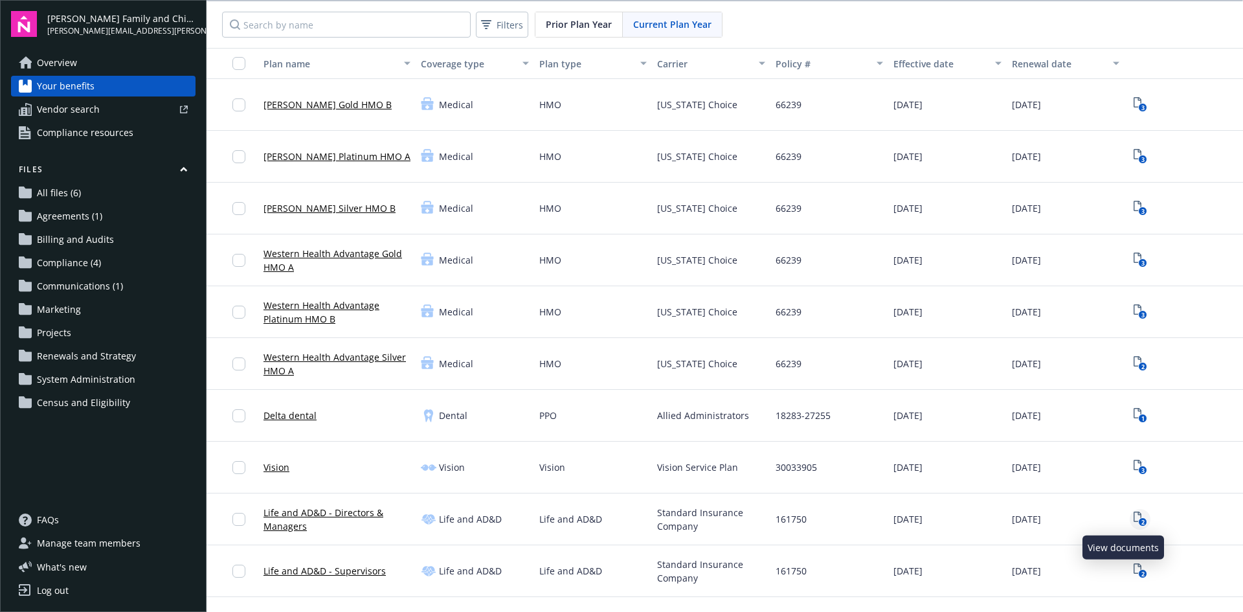
click at [1138, 519] on rect "View Plan Documents" at bounding box center [1142, 522] width 8 height 8
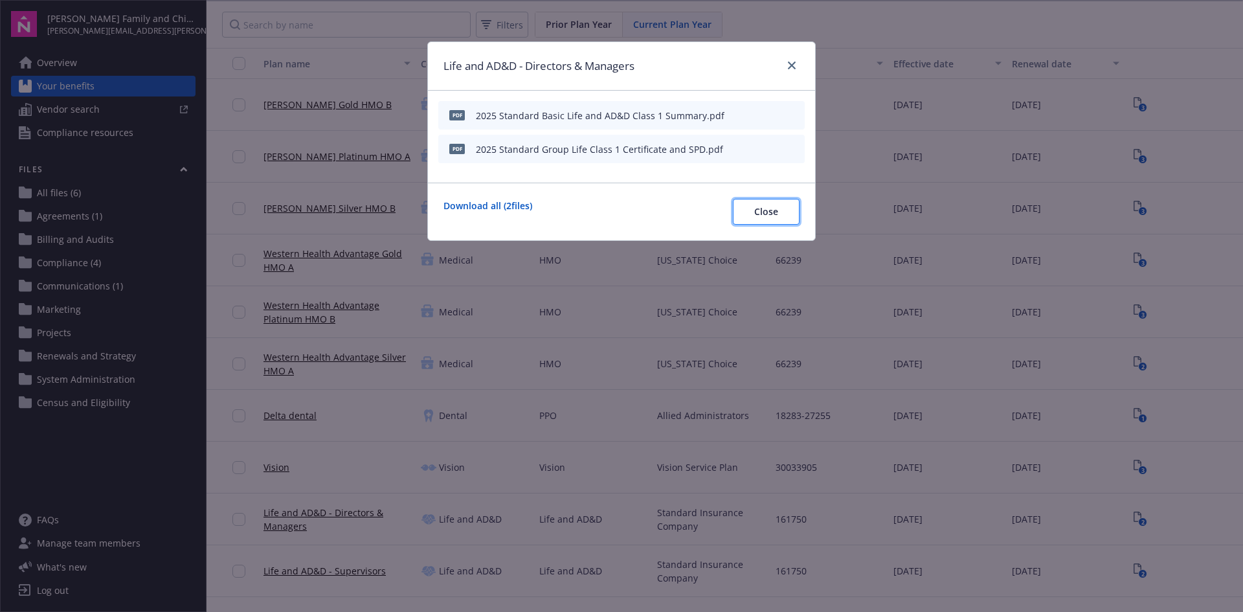
click at [764, 212] on span "Close" at bounding box center [766, 211] width 24 height 12
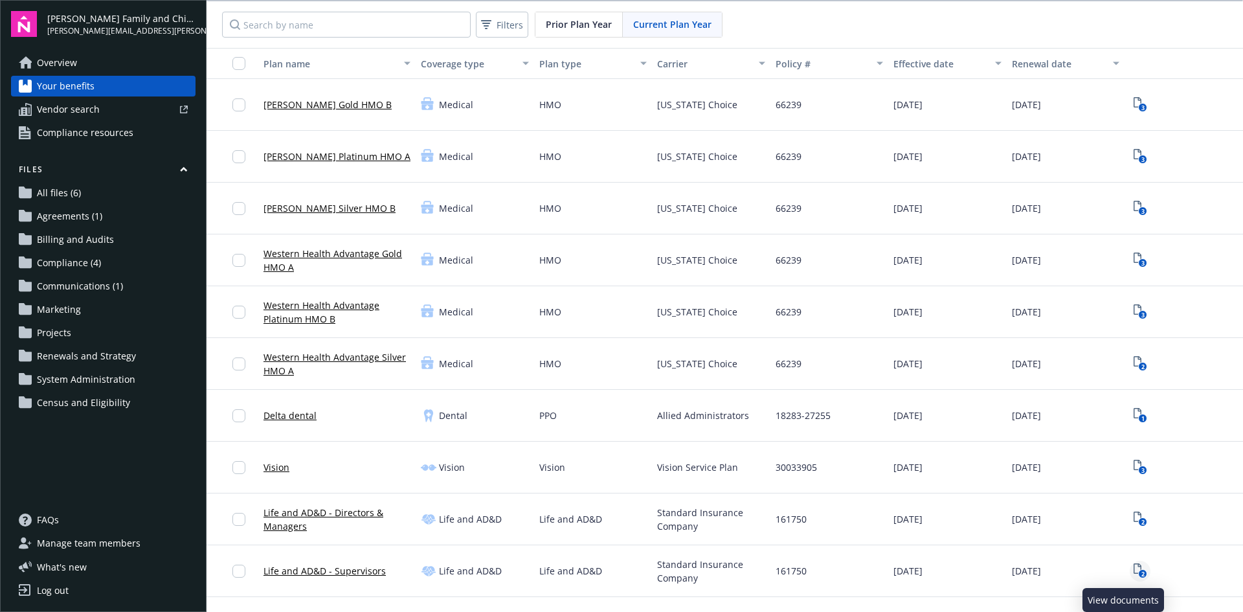
click at [1131, 568] on link "2" at bounding box center [1139, 570] width 21 height 21
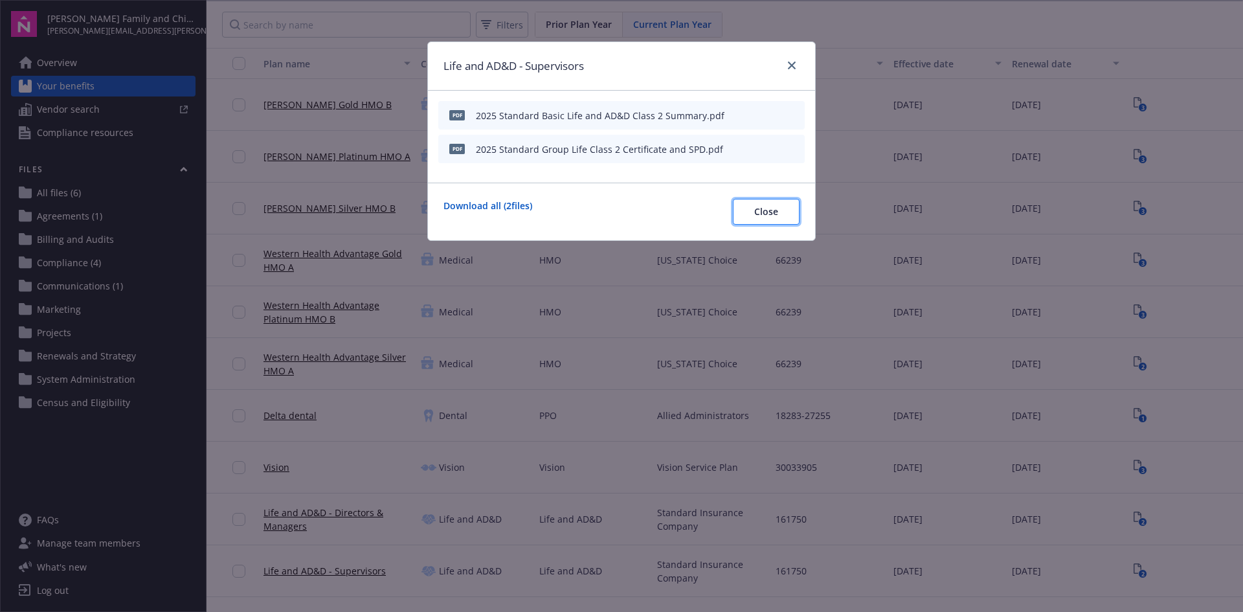
click at [782, 209] on button "Close" at bounding box center [766, 212] width 67 height 26
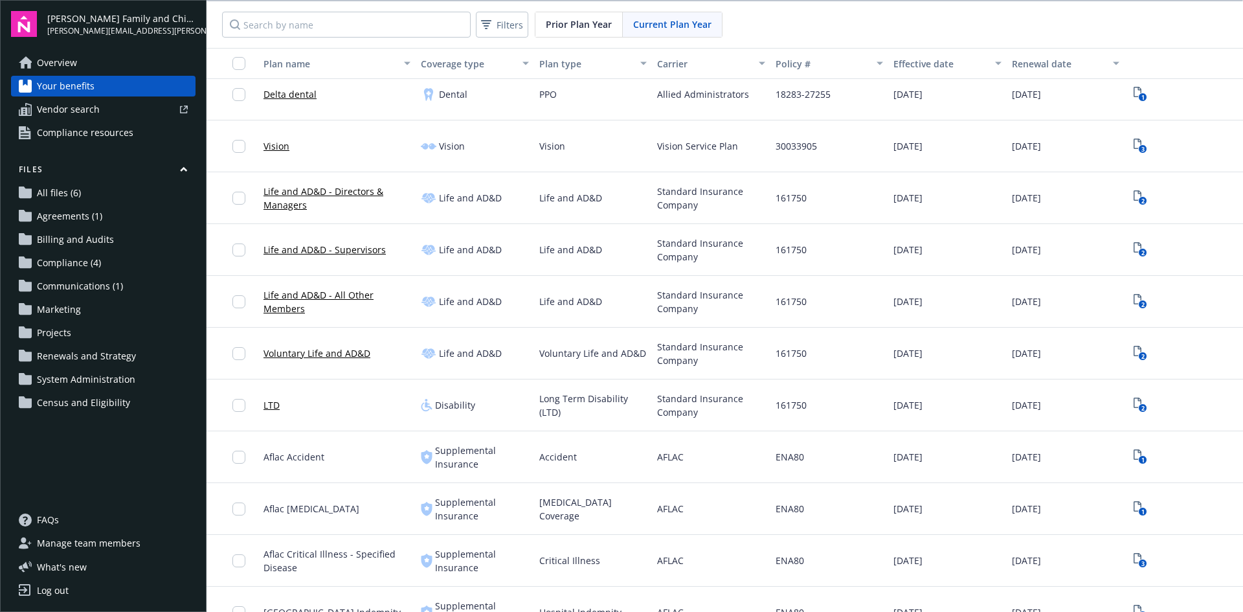
scroll to position [344, 0]
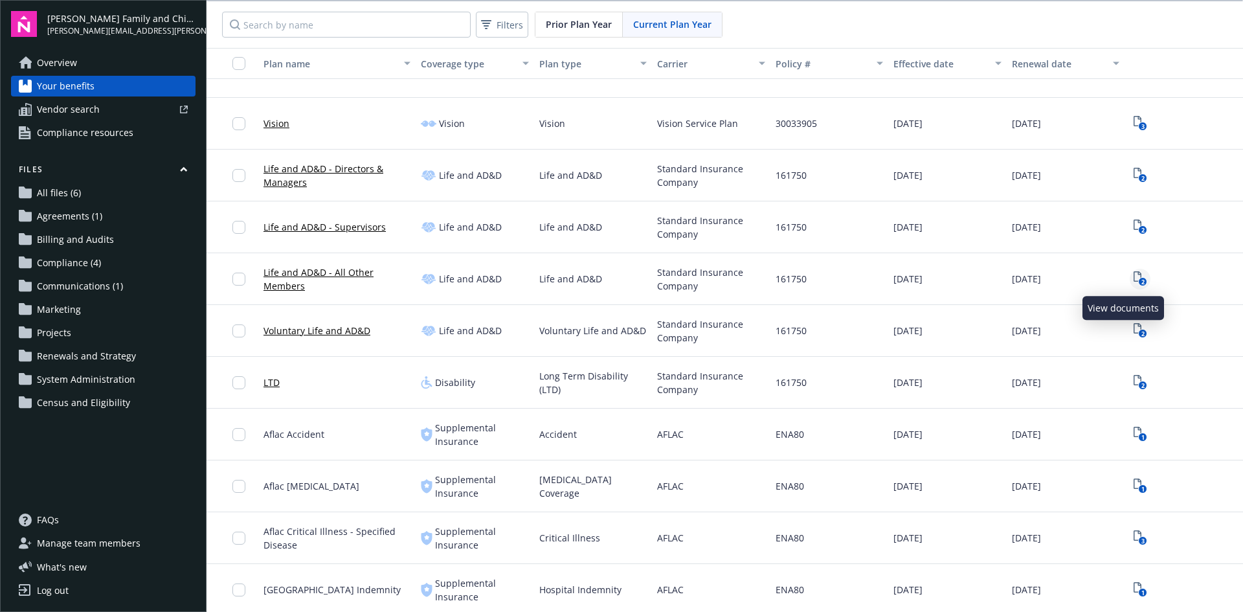
click at [1140, 278] on text "2" at bounding box center [1141, 282] width 3 height 8
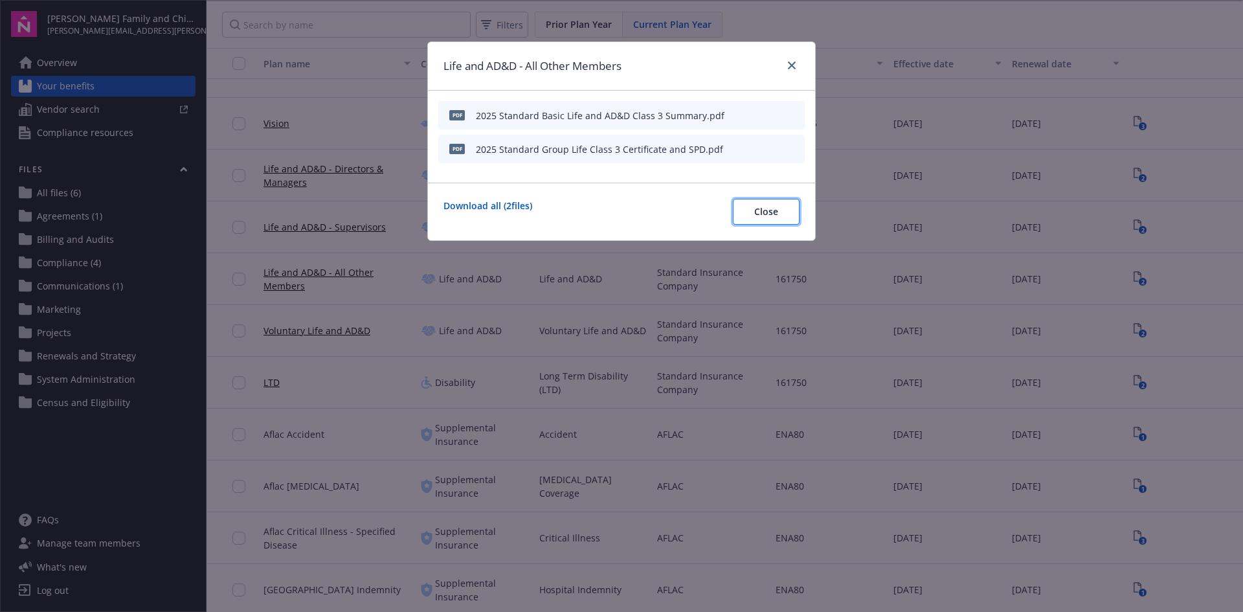
click at [754, 210] on span "Close" at bounding box center [766, 211] width 24 height 12
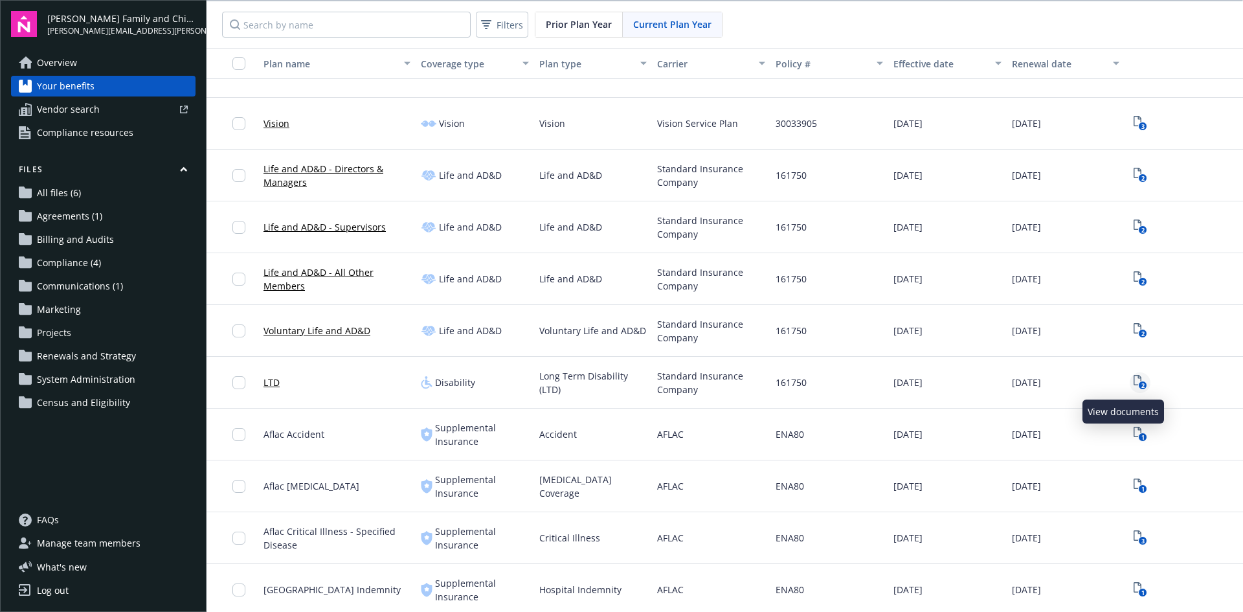
click at [1138, 382] on rect "View Plan Documents" at bounding box center [1142, 385] width 8 height 8
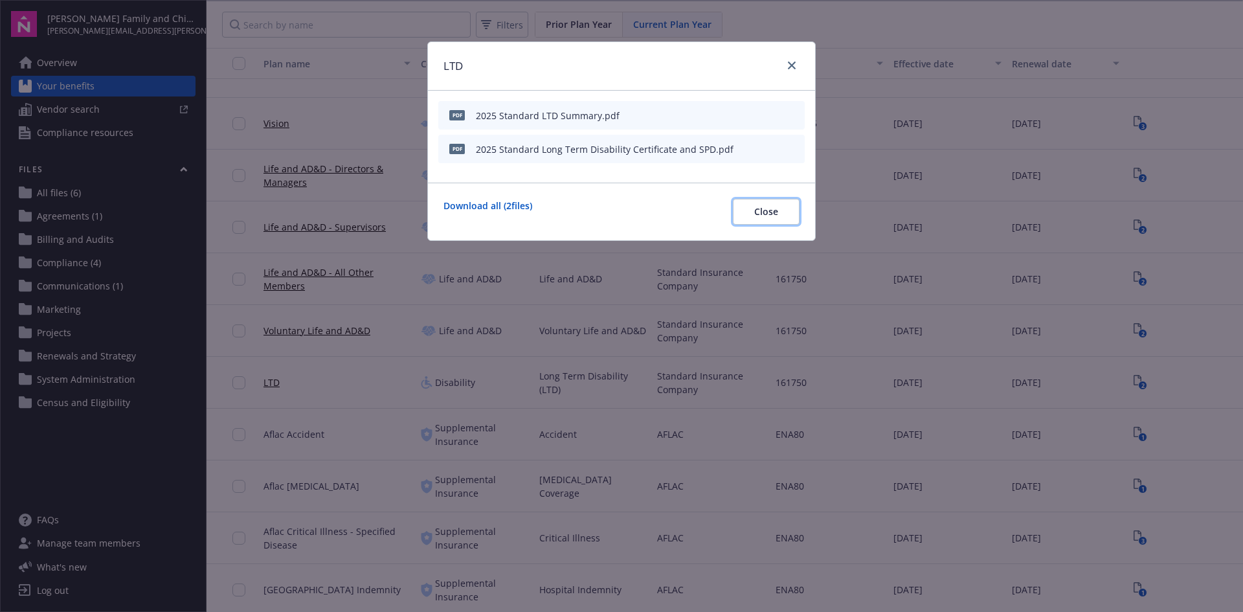
click at [786, 203] on button "Close" at bounding box center [766, 212] width 67 height 26
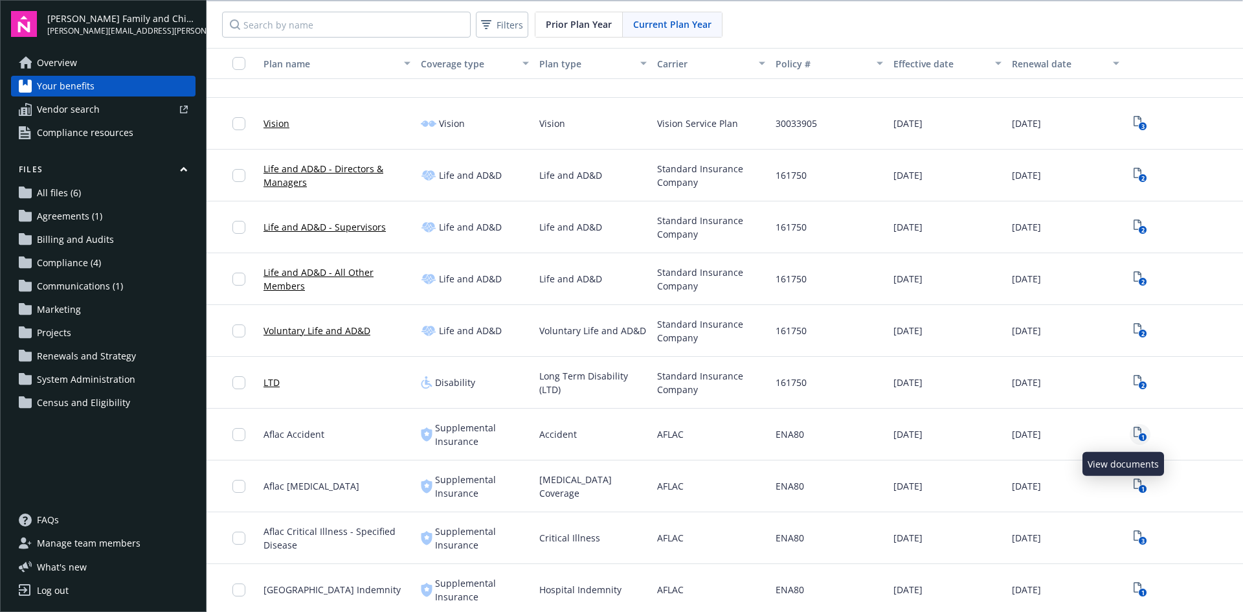
click at [1133, 437] on icon "1" at bounding box center [1140, 433] width 14 height 15
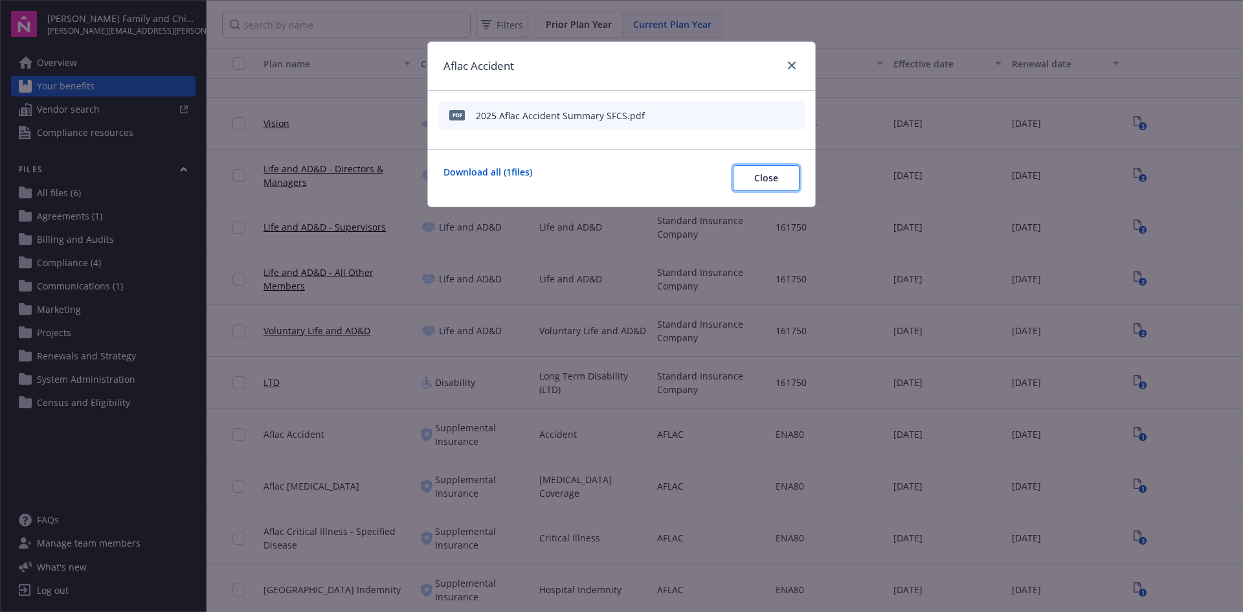
click at [777, 183] on span "Close" at bounding box center [766, 178] width 24 height 12
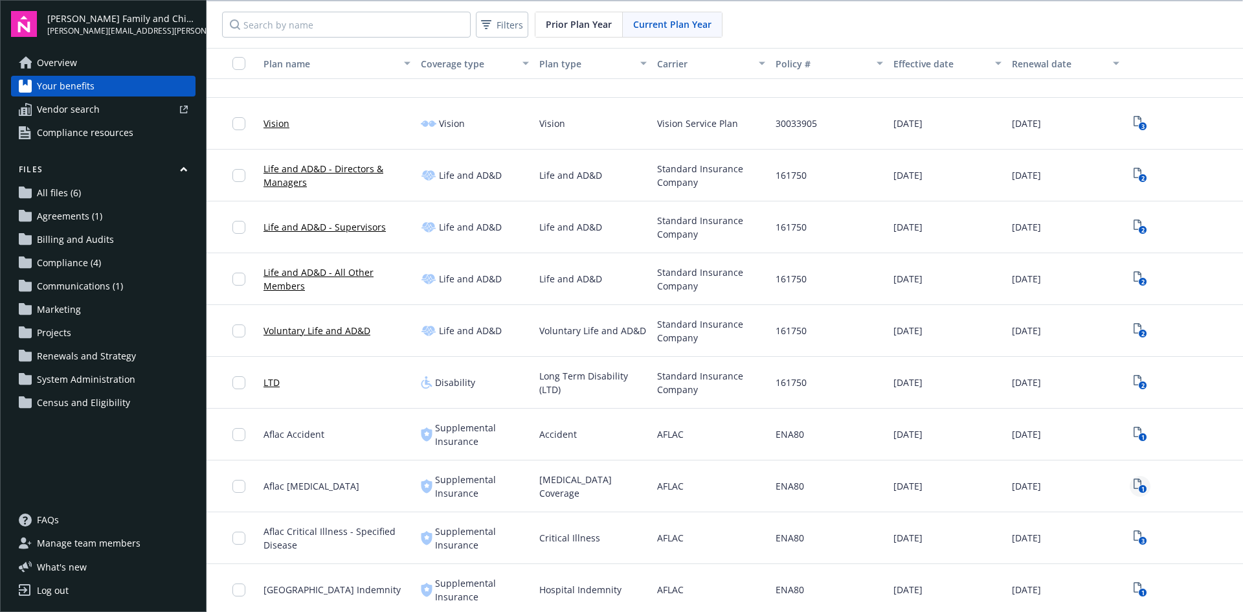
click at [1133, 483] on icon "1" at bounding box center [1140, 485] width 14 height 15
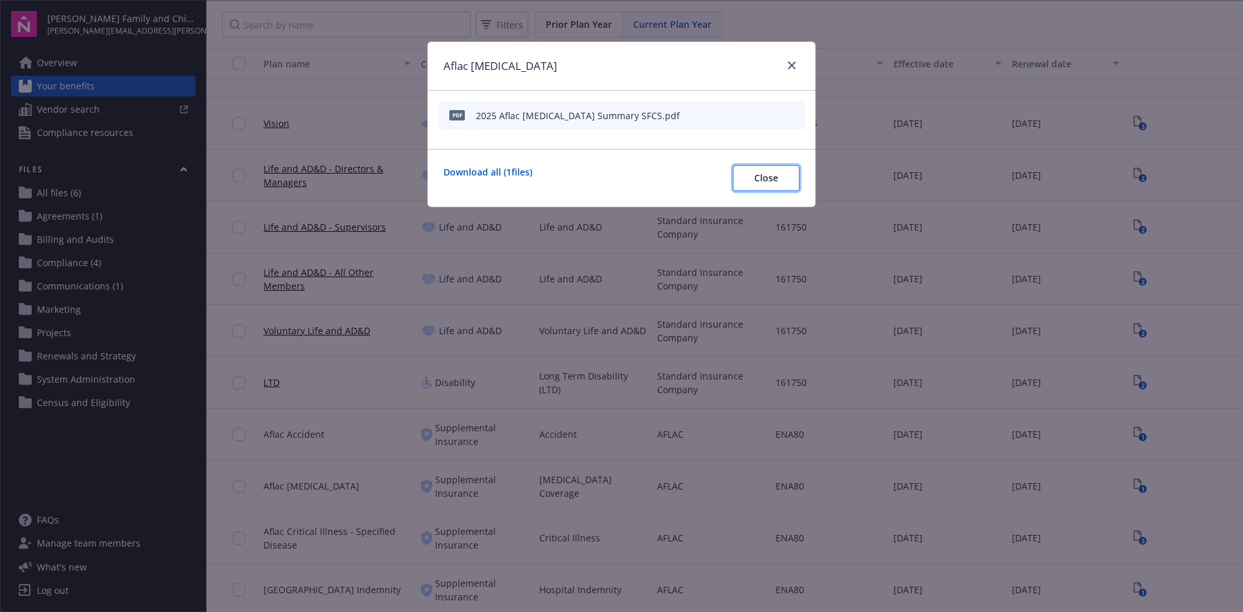
click at [764, 174] on span "Close" at bounding box center [766, 178] width 24 height 12
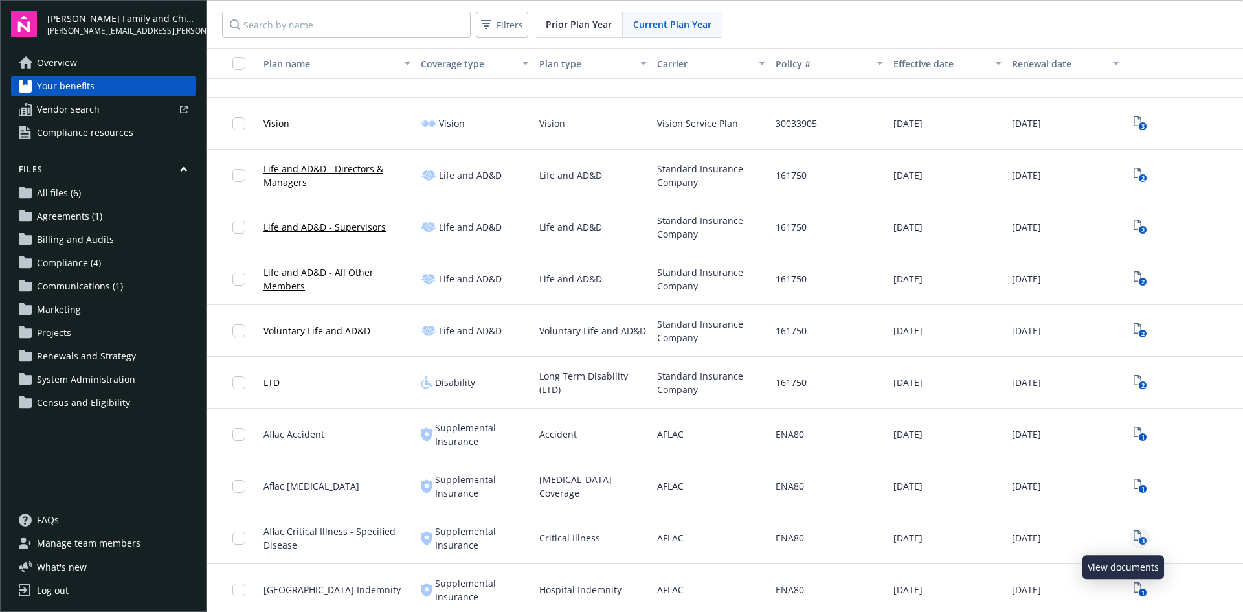
click at [1138, 537] on rect "View Plan Documents" at bounding box center [1142, 541] width 8 height 8
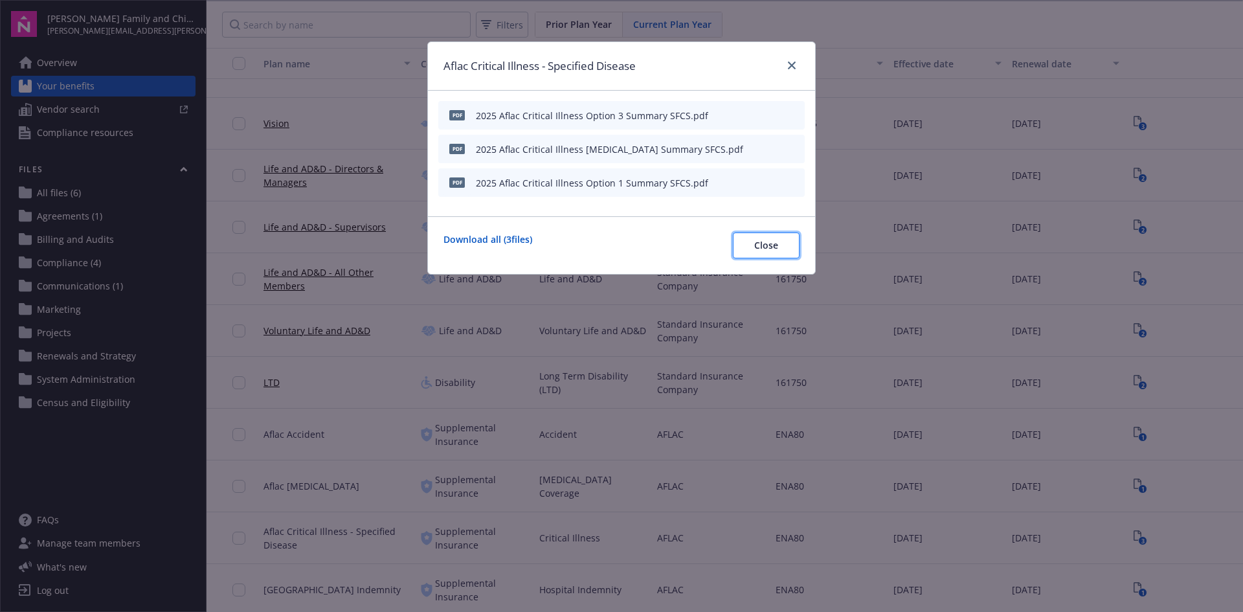
click at [754, 245] on span "Close" at bounding box center [766, 245] width 24 height 12
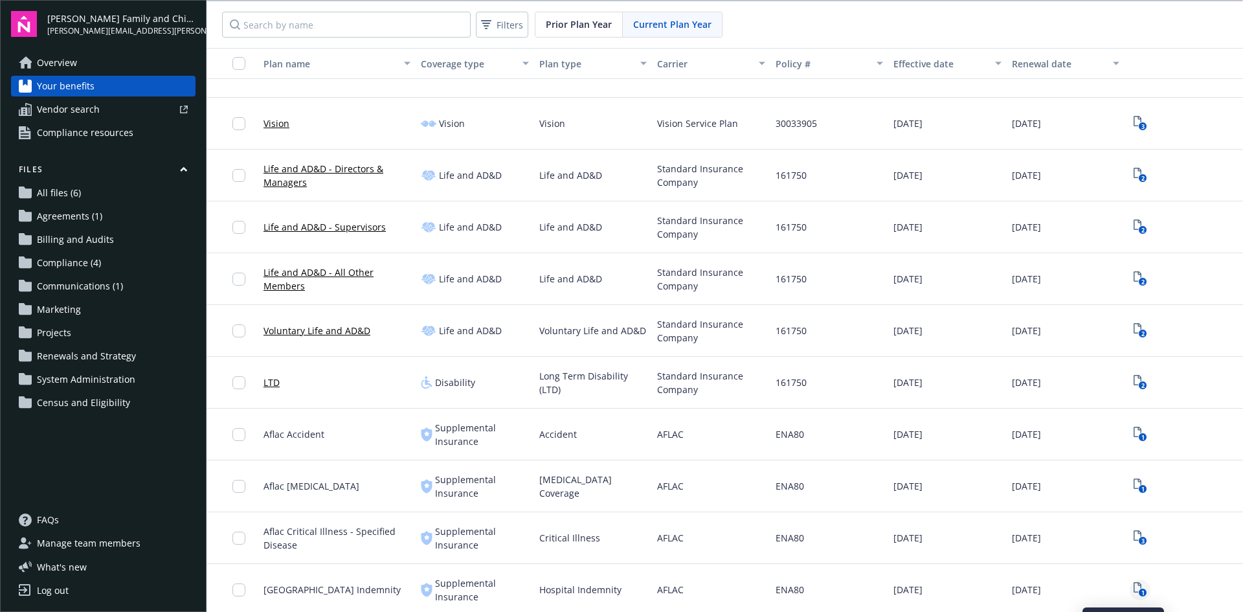
click at [1133, 587] on icon "1" at bounding box center [1140, 589] width 14 height 15
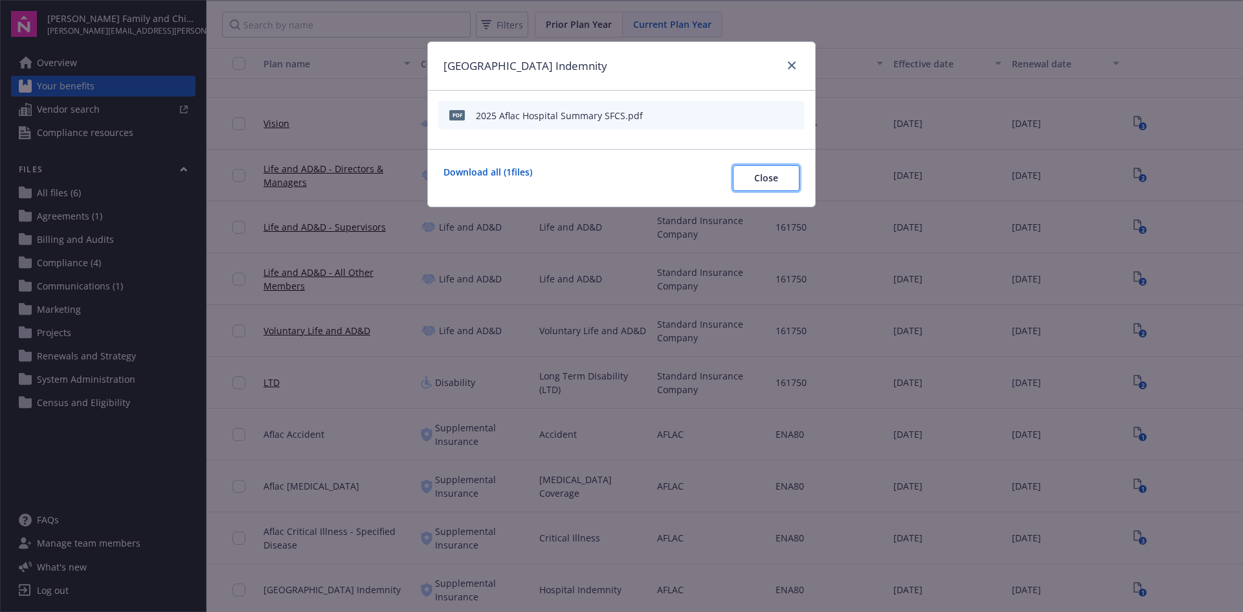
click at [780, 181] on button "Close" at bounding box center [766, 178] width 67 height 26
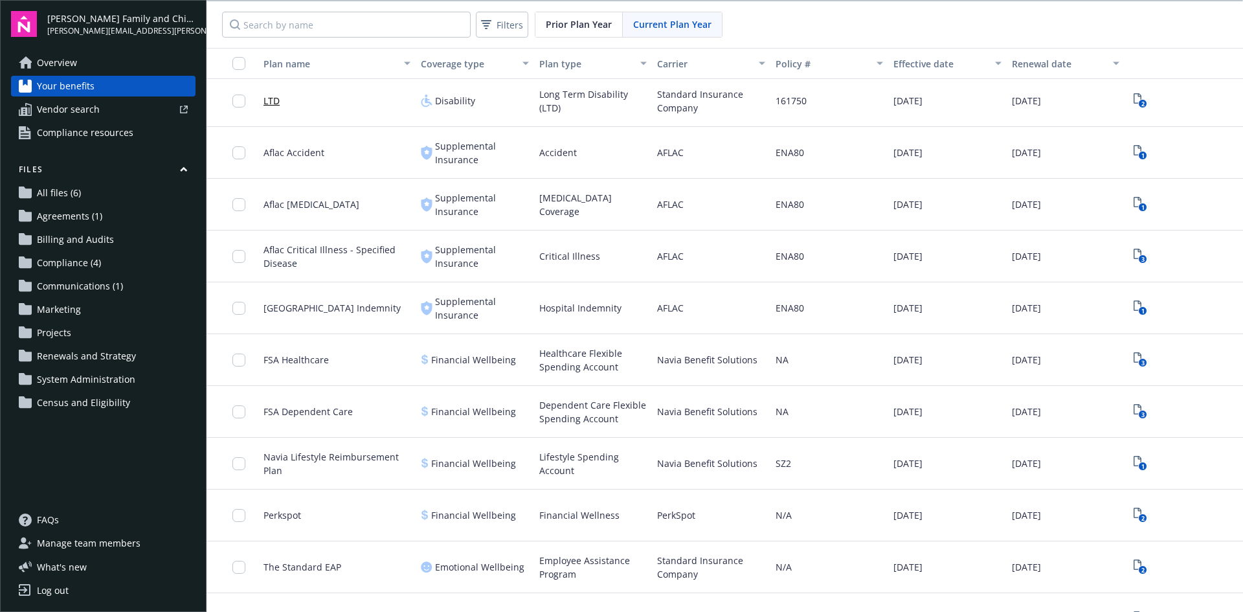
scroll to position [630, 0]
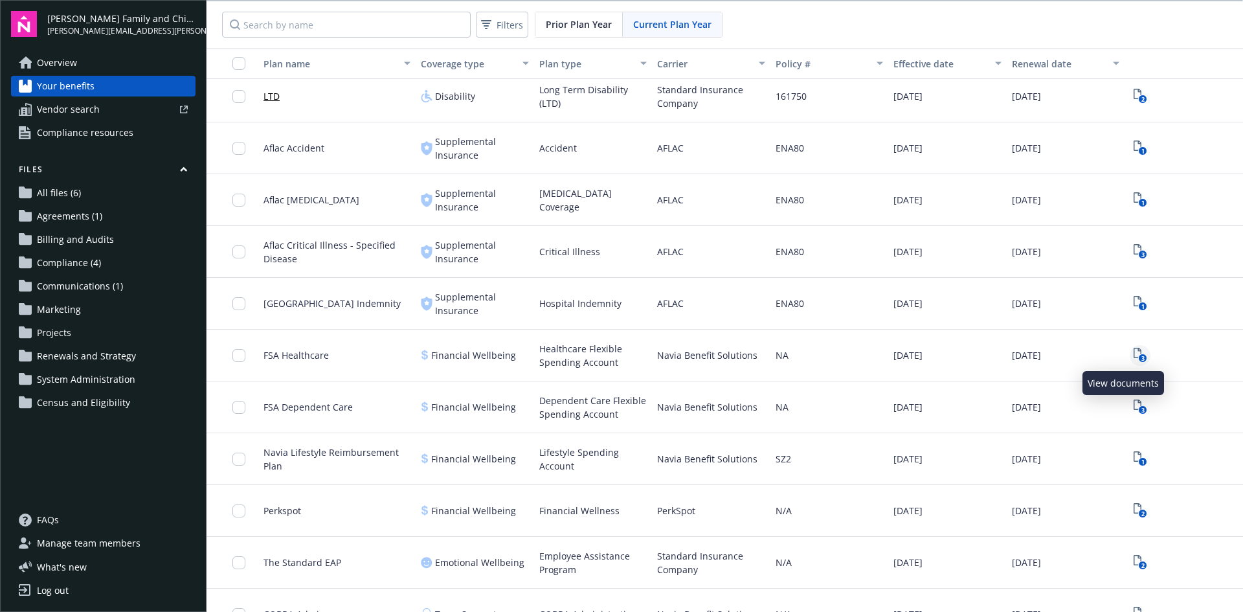
click at [1133, 353] on icon "3" at bounding box center [1140, 355] width 14 height 15
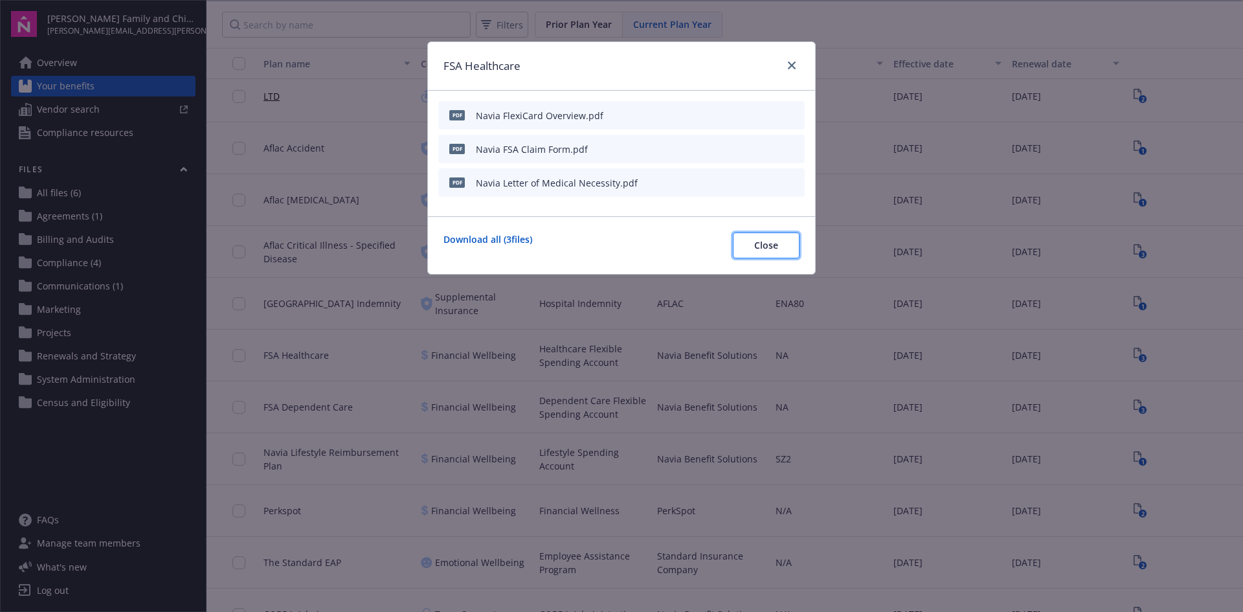
click at [760, 246] on span "Close" at bounding box center [766, 245] width 24 height 12
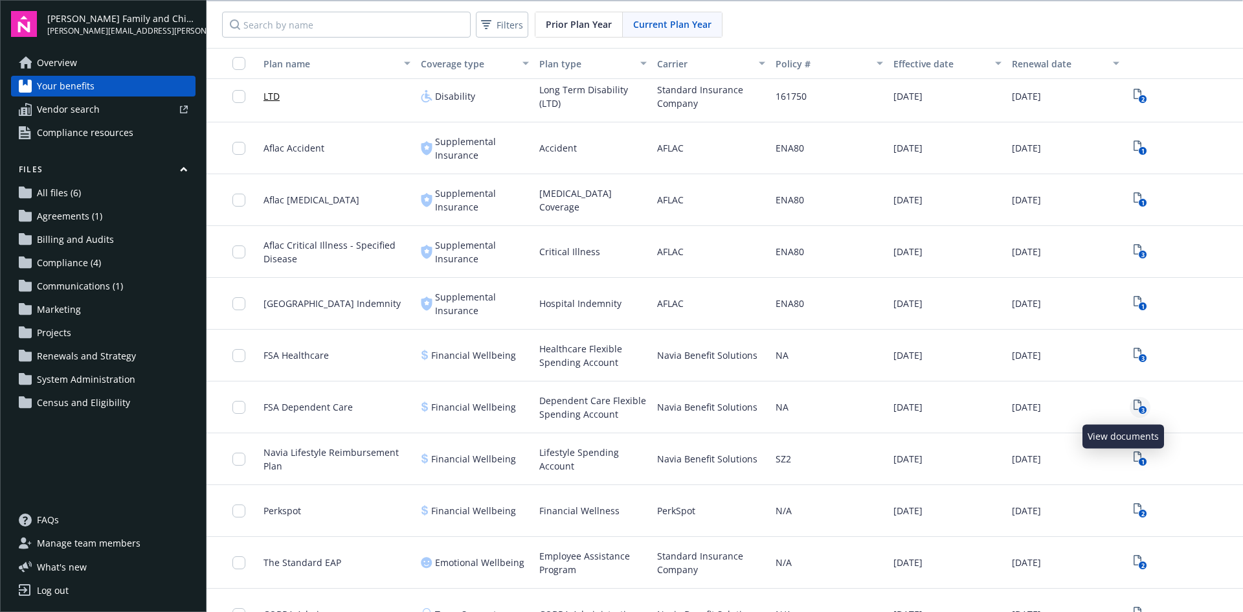
click at [1133, 406] on icon "3" at bounding box center [1140, 406] width 14 height 15
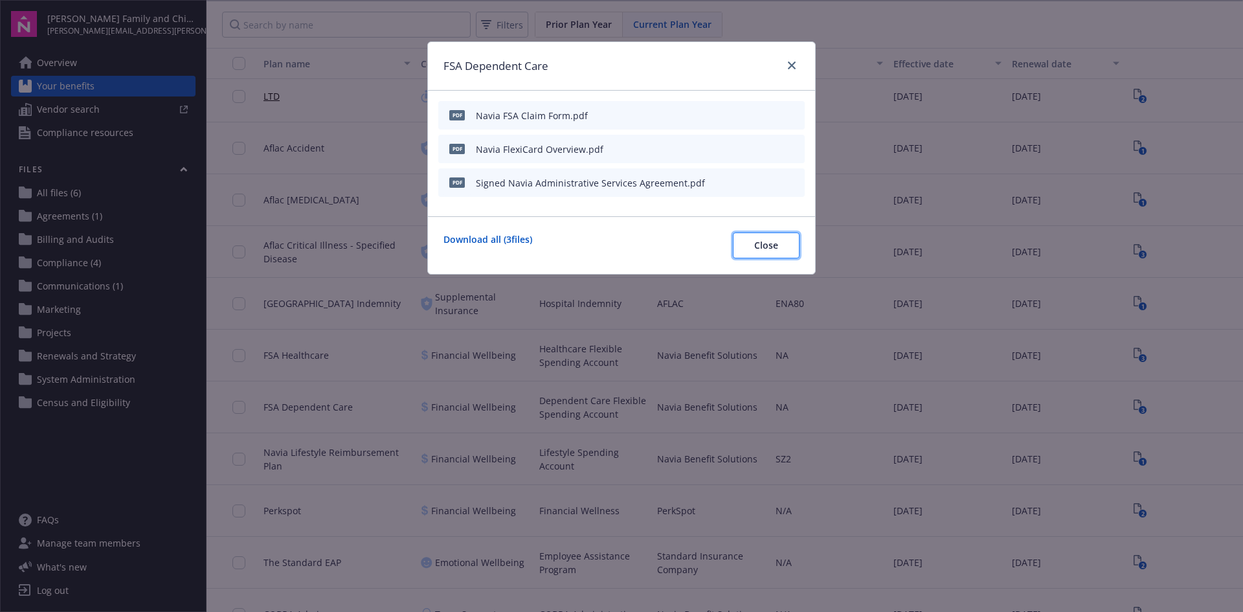
click at [761, 245] on span "Close" at bounding box center [766, 245] width 24 height 12
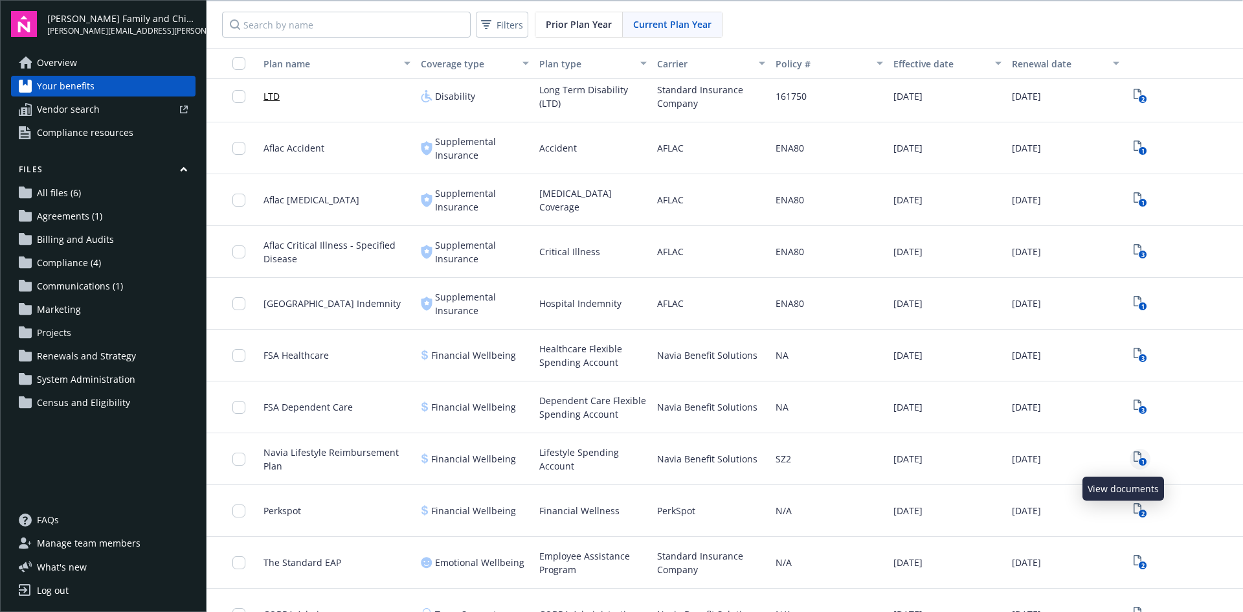
click at [1133, 458] on icon "1" at bounding box center [1140, 458] width 14 height 15
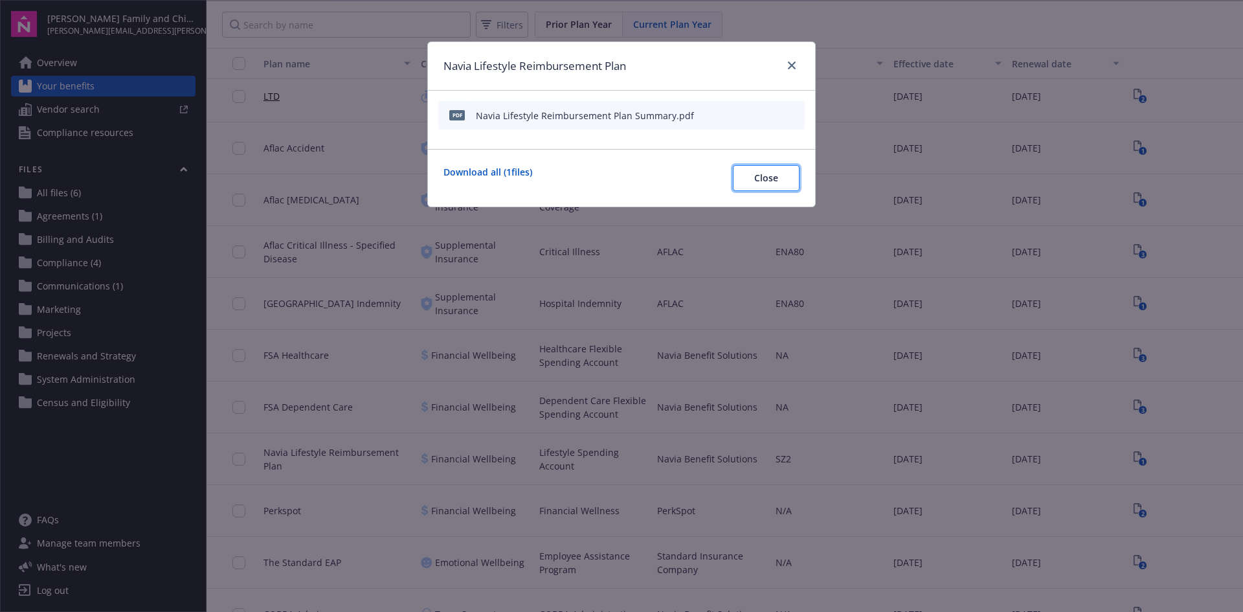
click at [779, 175] on button "Close" at bounding box center [766, 178] width 67 height 26
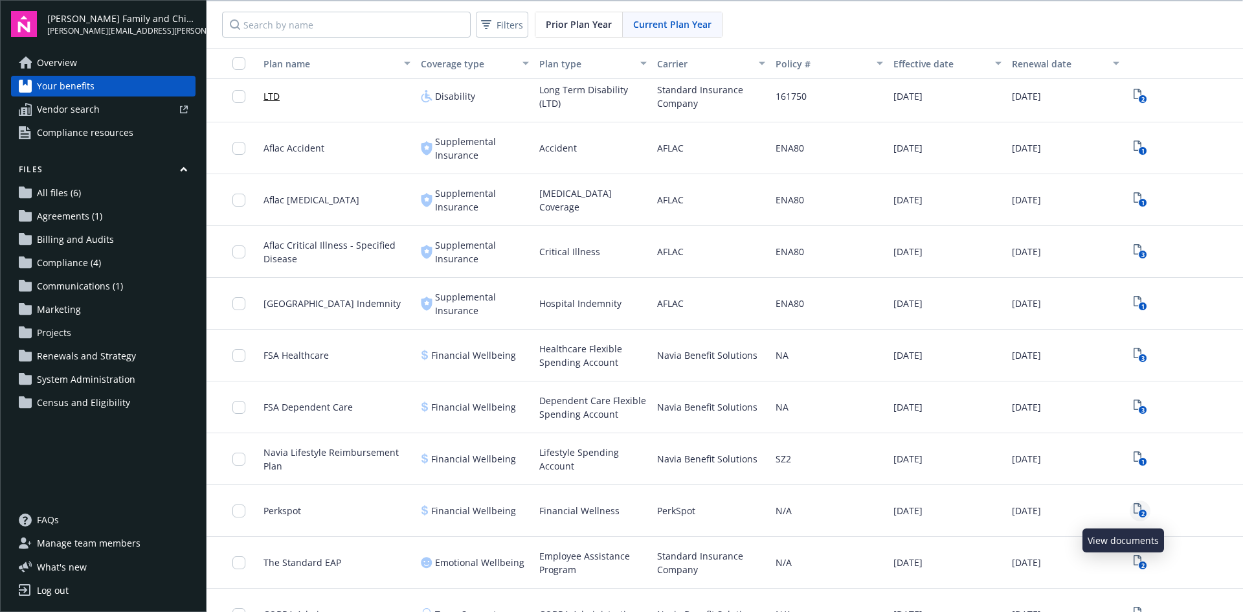
click at [1138, 512] on rect "View Plan Documents" at bounding box center [1142, 513] width 8 height 8
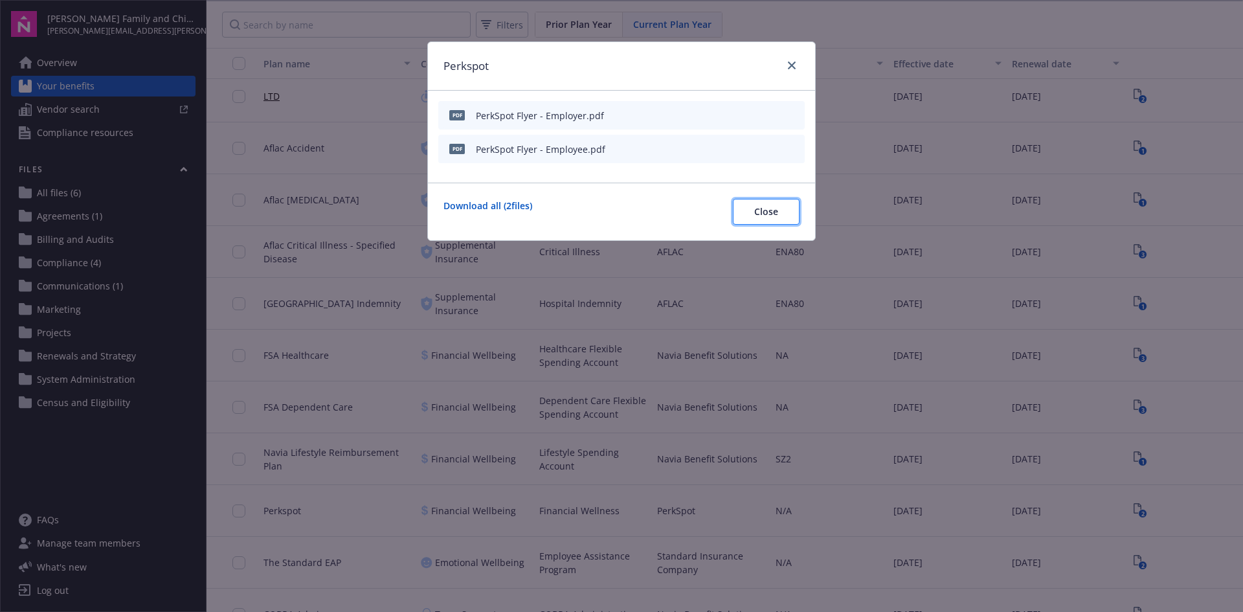
click at [759, 209] on span "Close" at bounding box center [766, 211] width 24 height 12
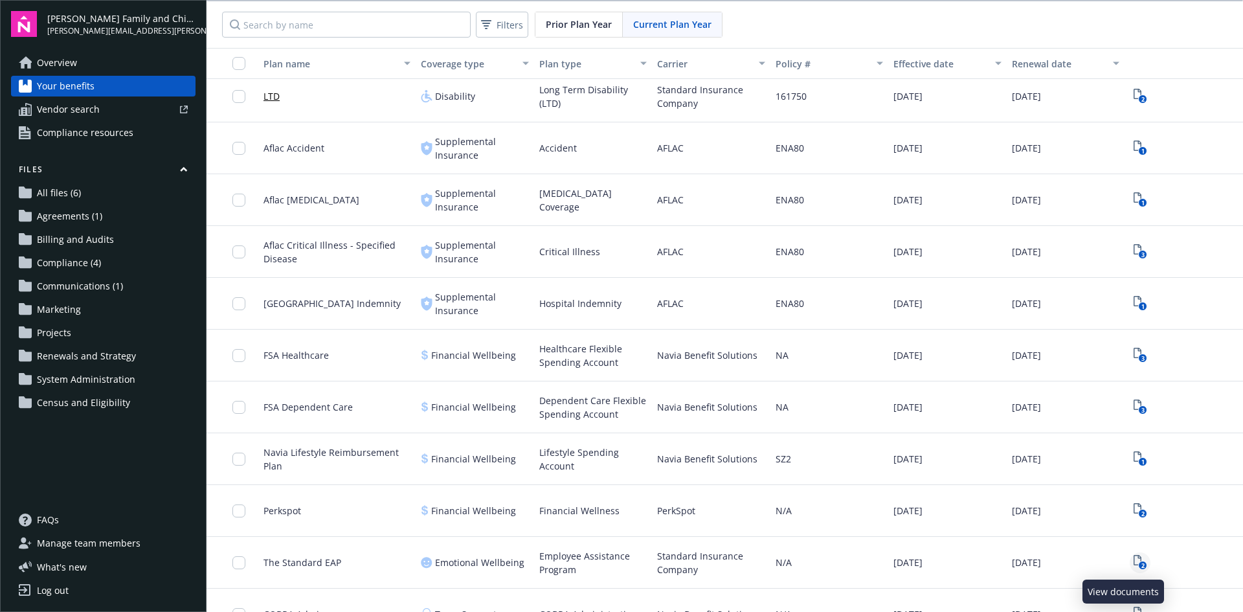
click at [1140, 564] on text "2" at bounding box center [1141, 565] width 3 height 8
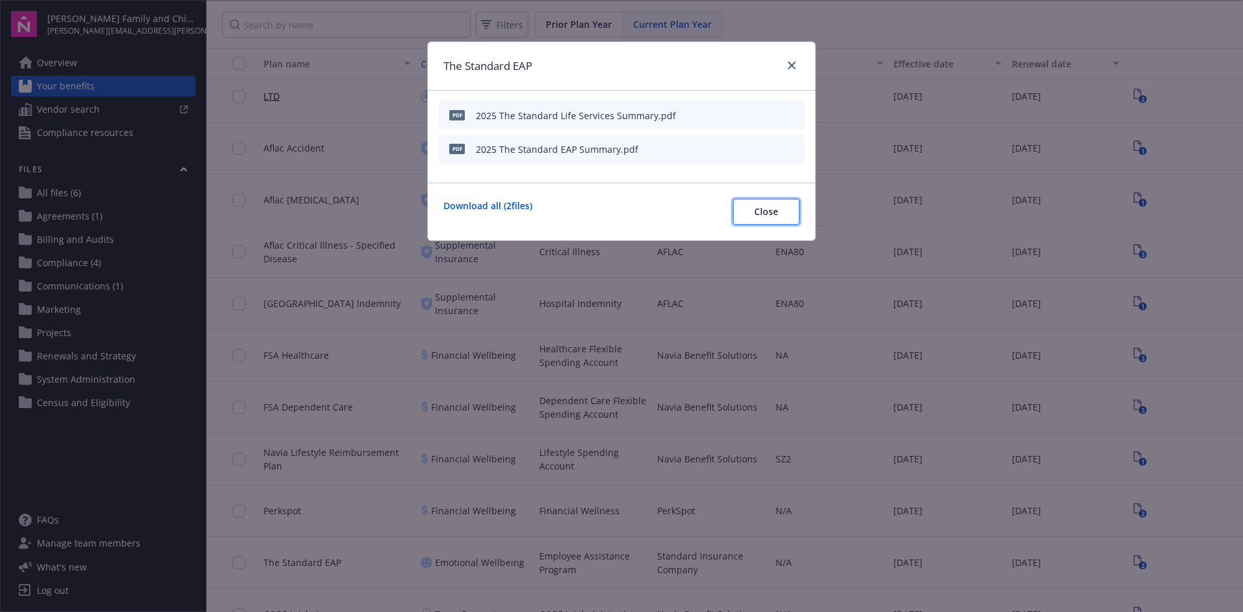
click at [763, 208] on span "Close" at bounding box center [766, 211] width 24 height 12
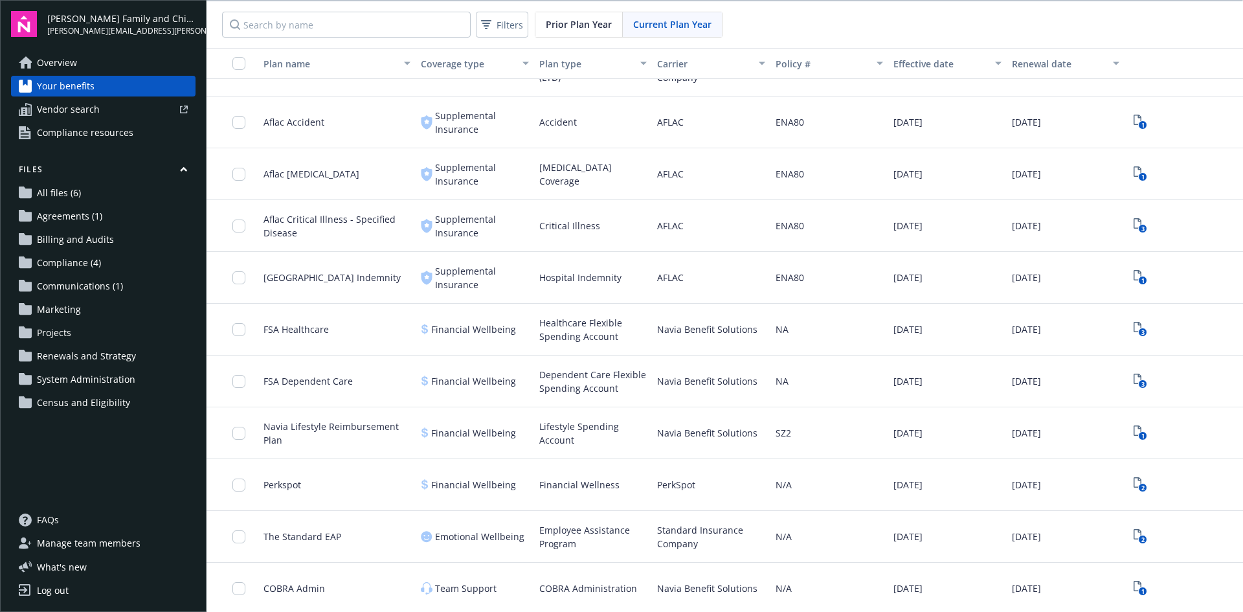
scroll to position [709, 0]
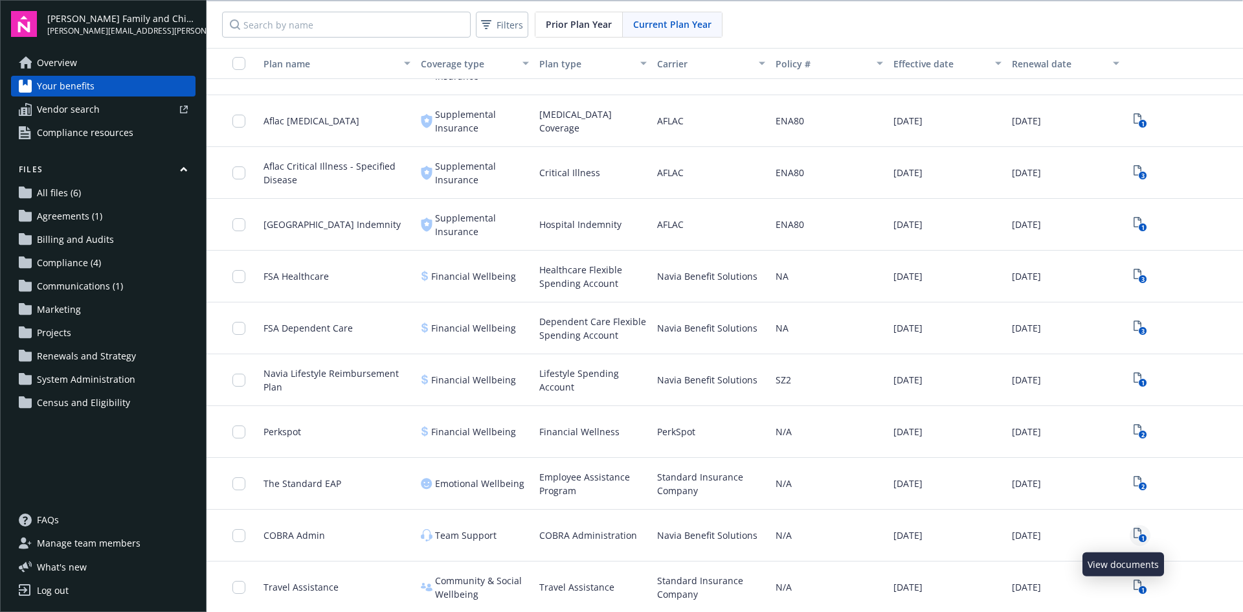
click at [1133, 531] on icon "1" at bounding box center [1140, 534] width 14 height 15
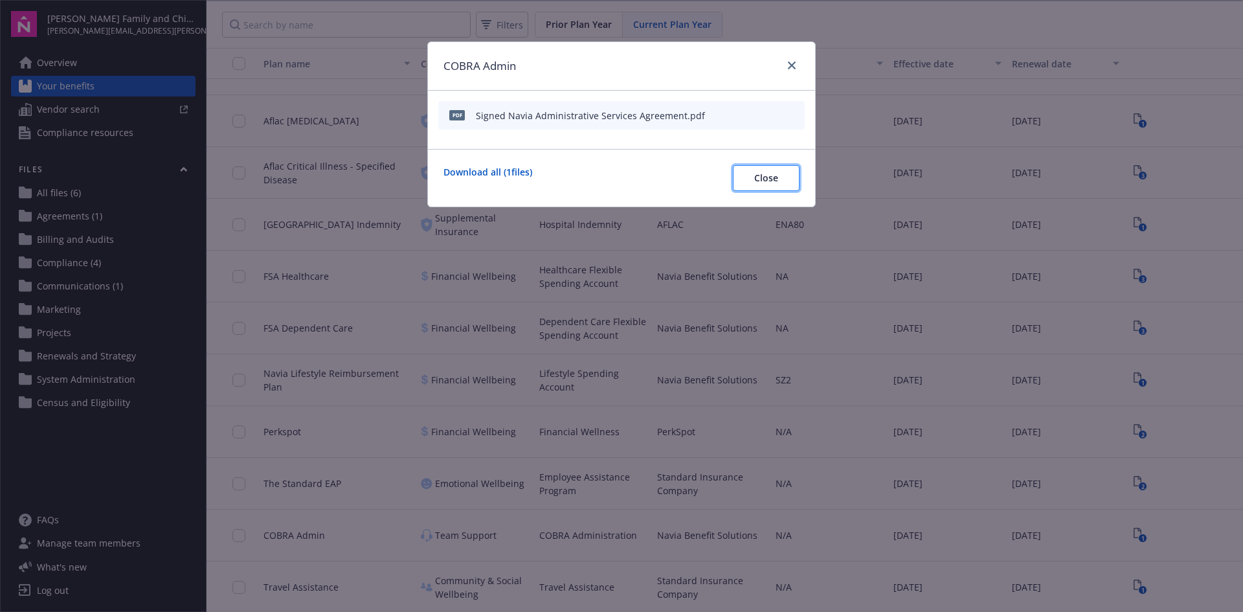
click at [762, 174] on span "Close" at bounding box center [766, 178] width 24 height 12
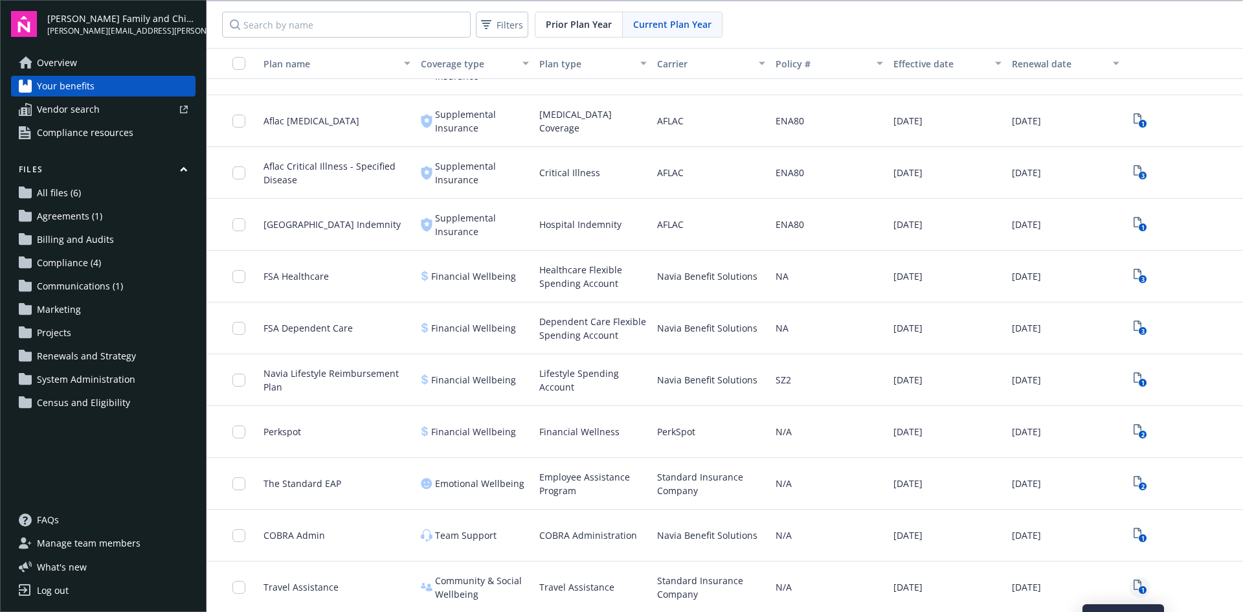
click at [1140, 588] on text "1" at bounding box center [1141, 590] width 3 height 8
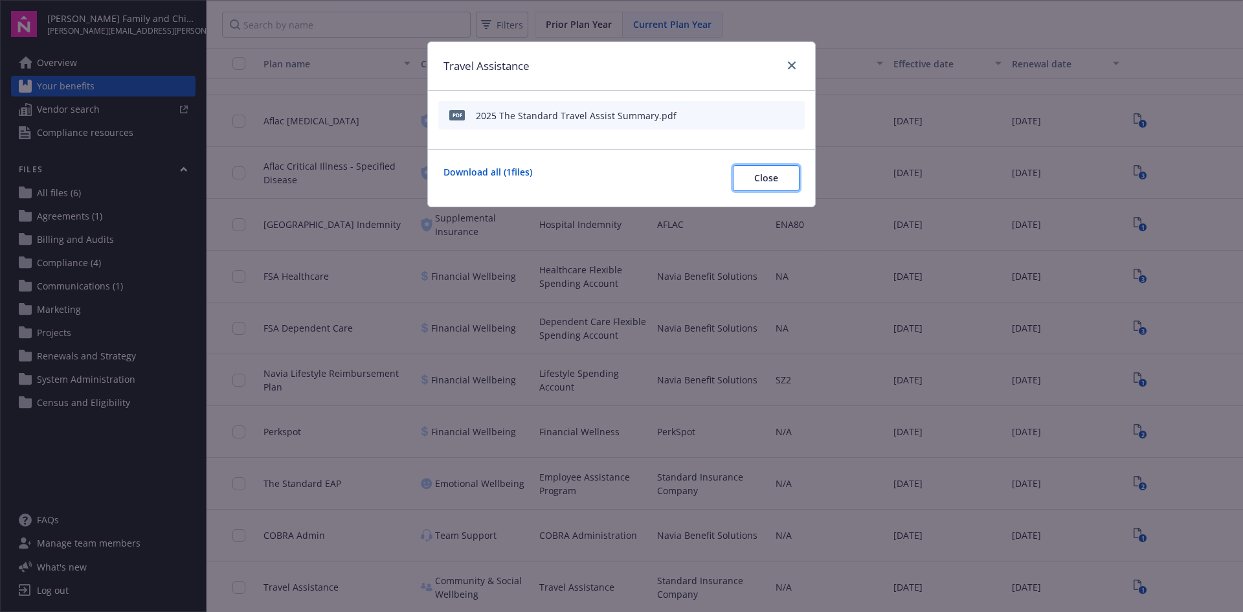
click at [775, 178] on span "Close" at bounding box center [766, 178] width 24 height 12
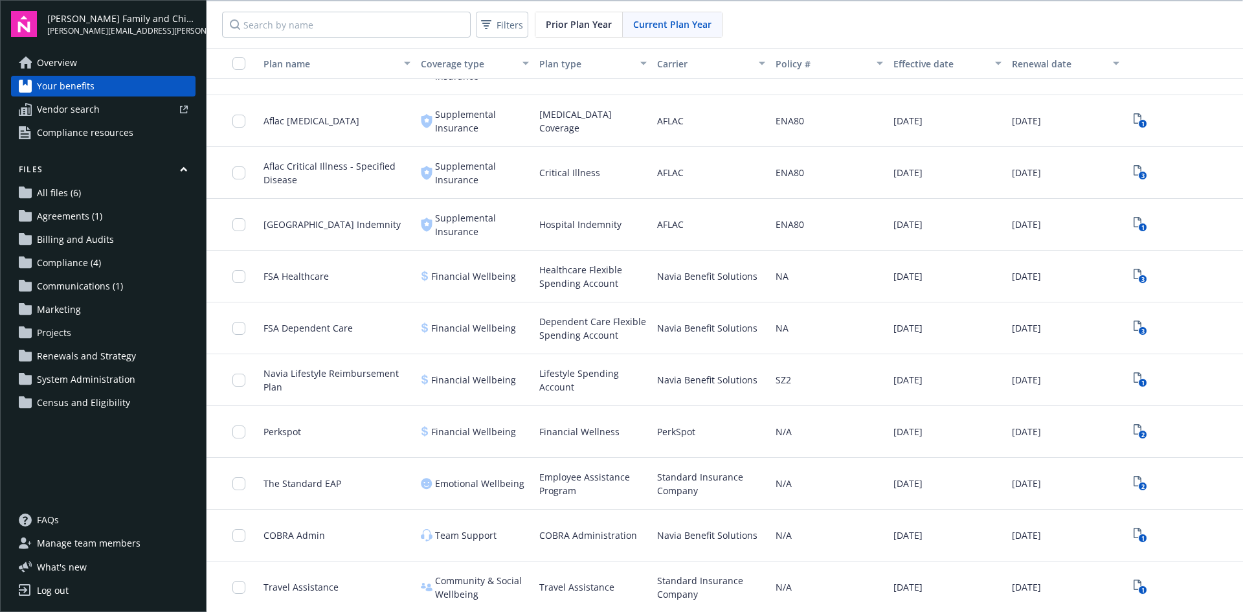
click at [63, 214] on span "Agreements (1)" at bounding box center [69, 216] width 65 height 21
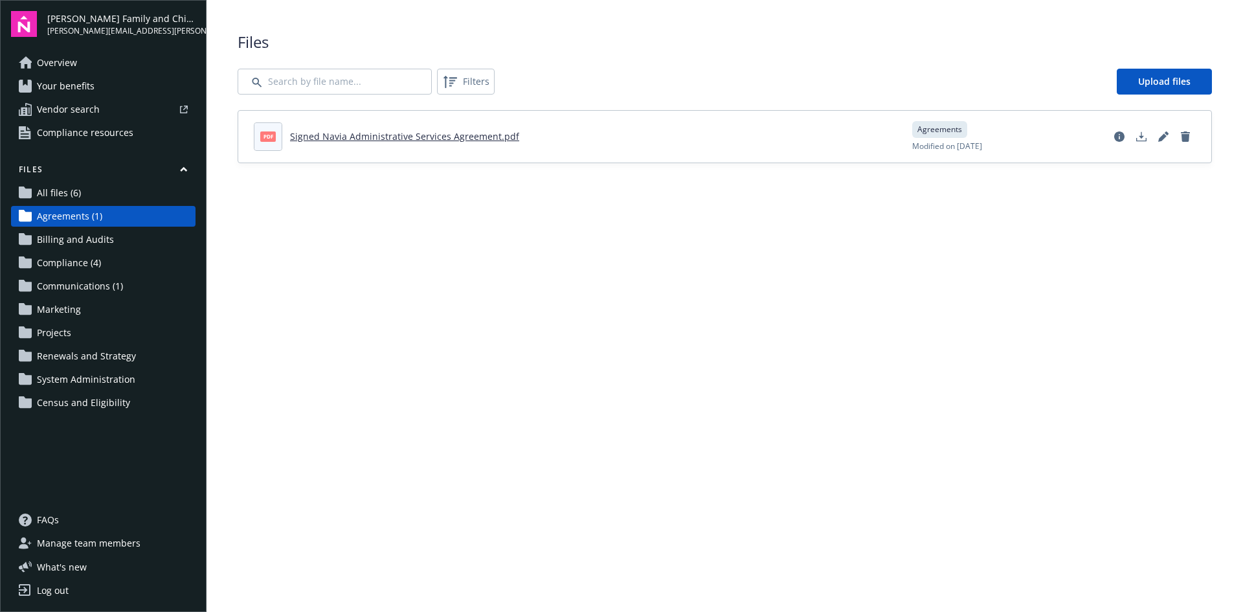
click at [69, 263] on span "Compliance (4)" at bounding box center [69, 262] width 64 height 21
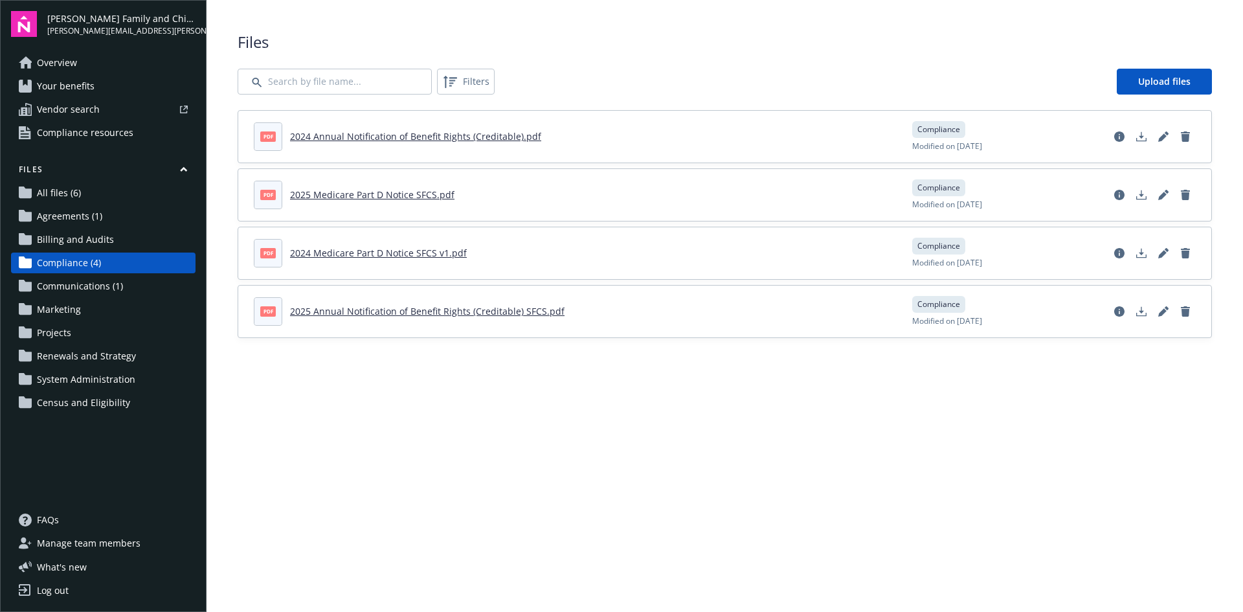
click at [67, 287] on span "Communications (1)" at bounding box center [80, 286] width 86 height 21
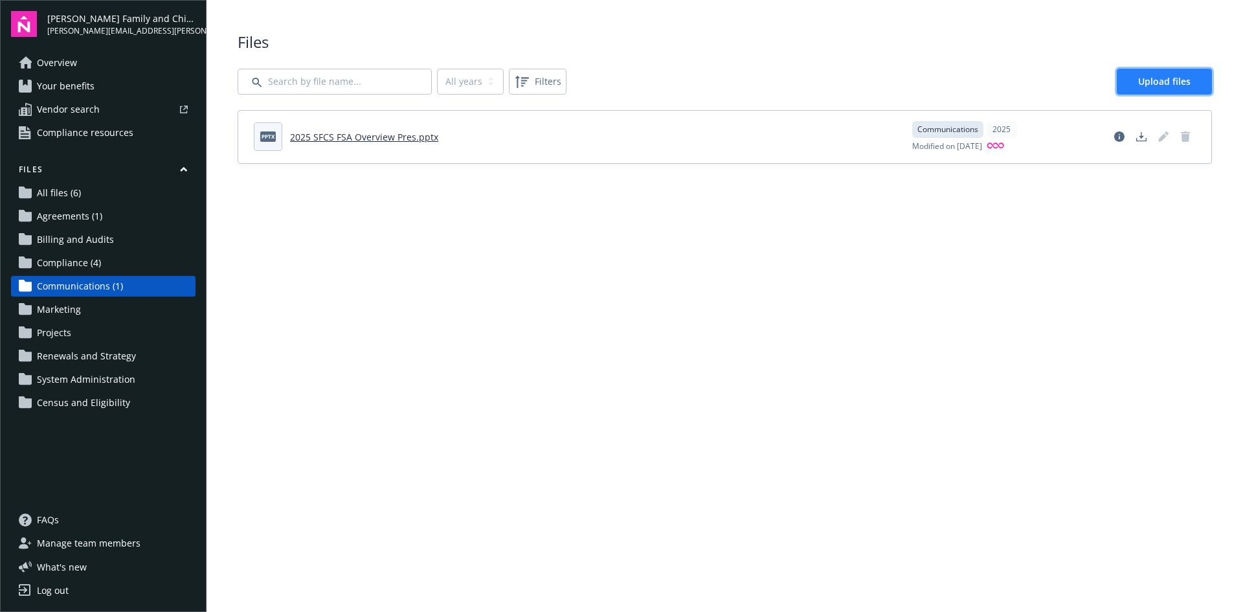
click at [1171, 87] on span "Upload files" at bounding box center [1164, 81] width 52 height 12
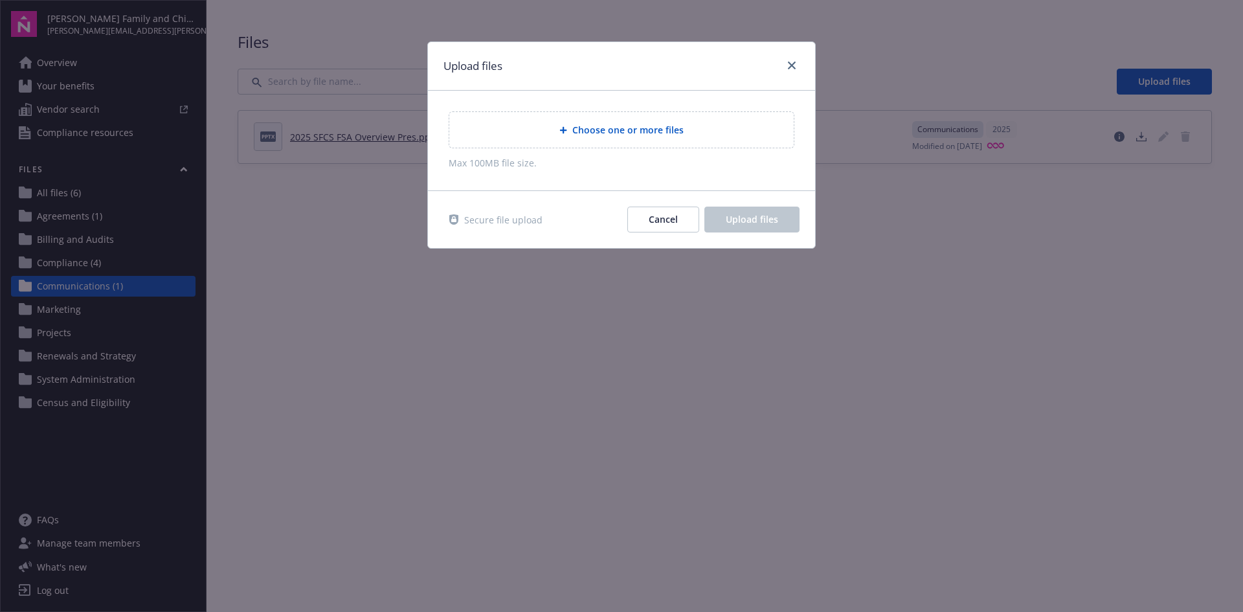
click at [588, 126] on span "Choose one or more files" at bounding box center [627, 130] width 111 height 14
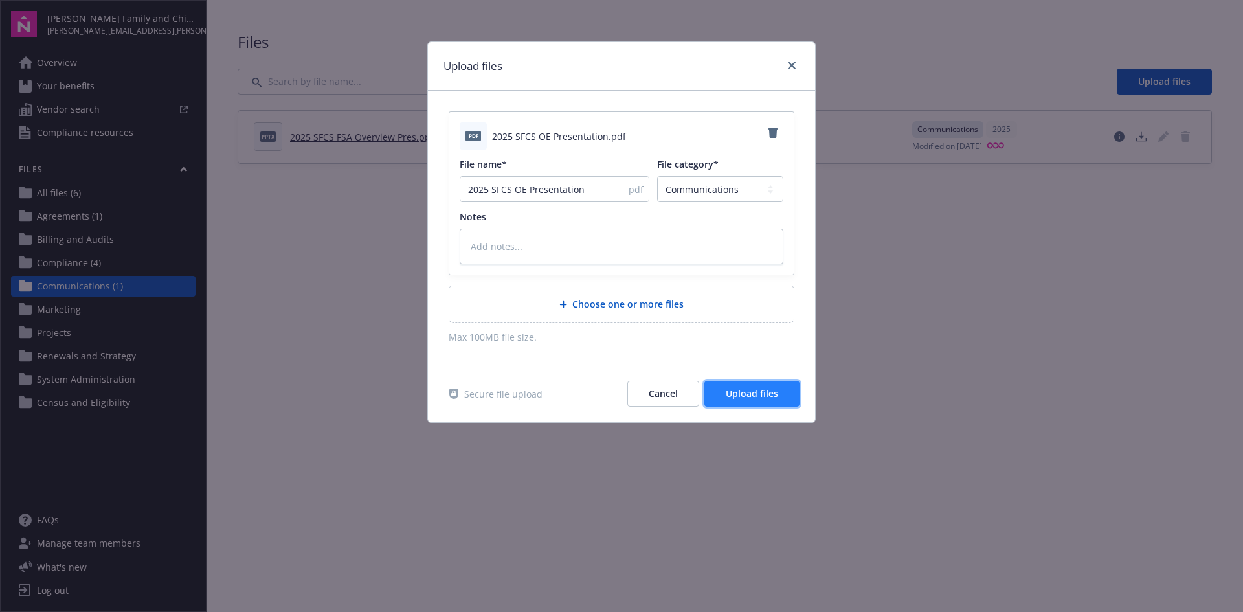
click at [764, 393] on span "Upload files" at bounding box center [752, 393] width 52 height 12
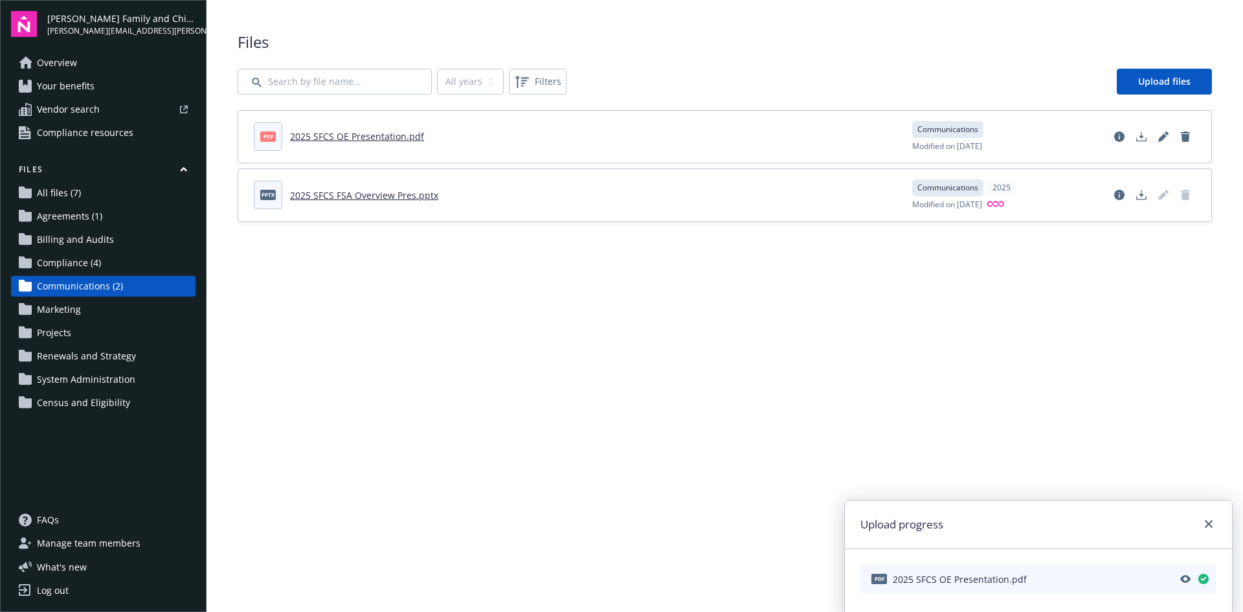
click at [79, 260] on span "Compliance (4)" at bounding box center [69, 262] width 64 height 21
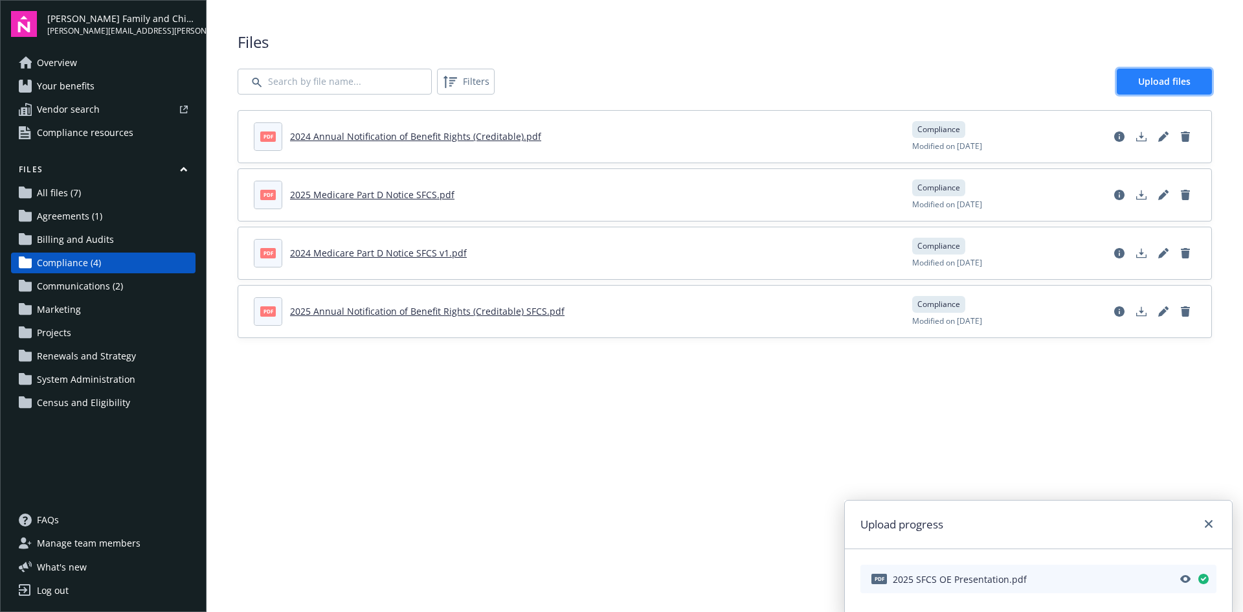
click at [1143, 77] on span "Upload files" at bounding box center [1164, 81] width 52 height 12
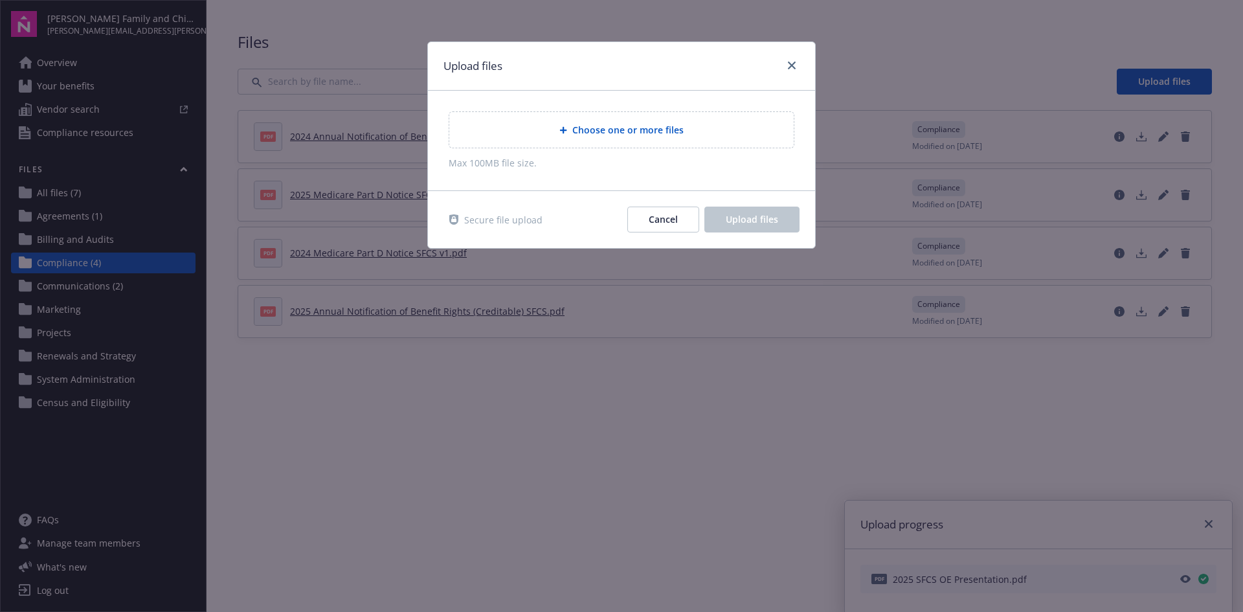
click at [597, 129] on span "Choose one or more files" at bounding box center [627, 130] width 111 height 14
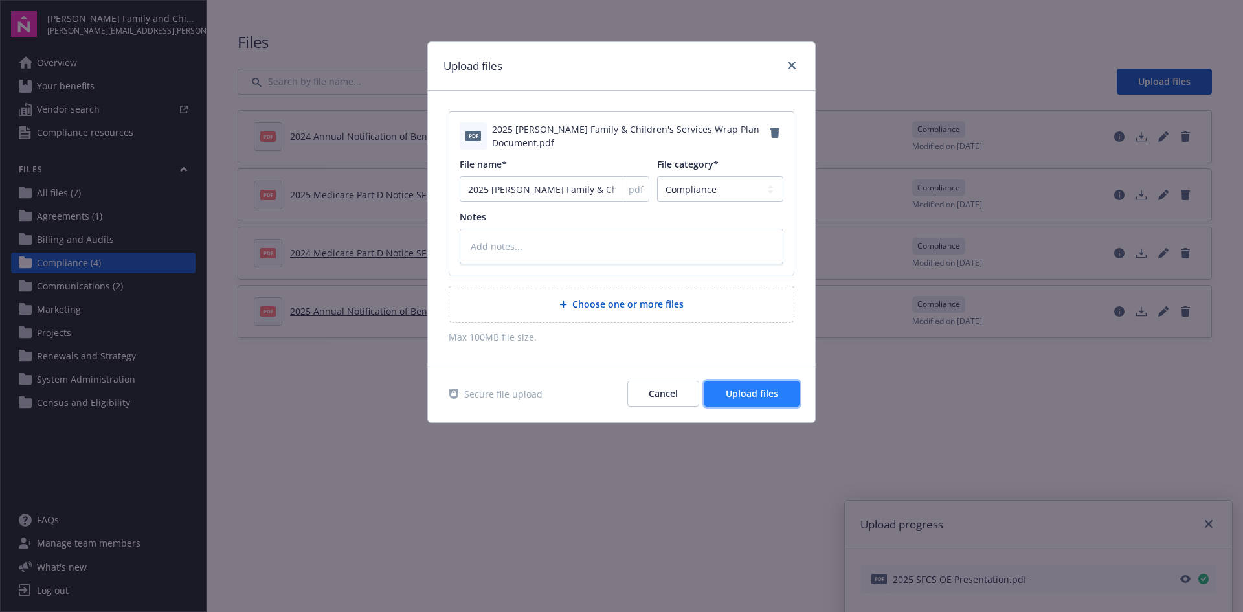
click at [766, 393] on span "Upload files" at bounding box center [752, 393] width 52 height 12
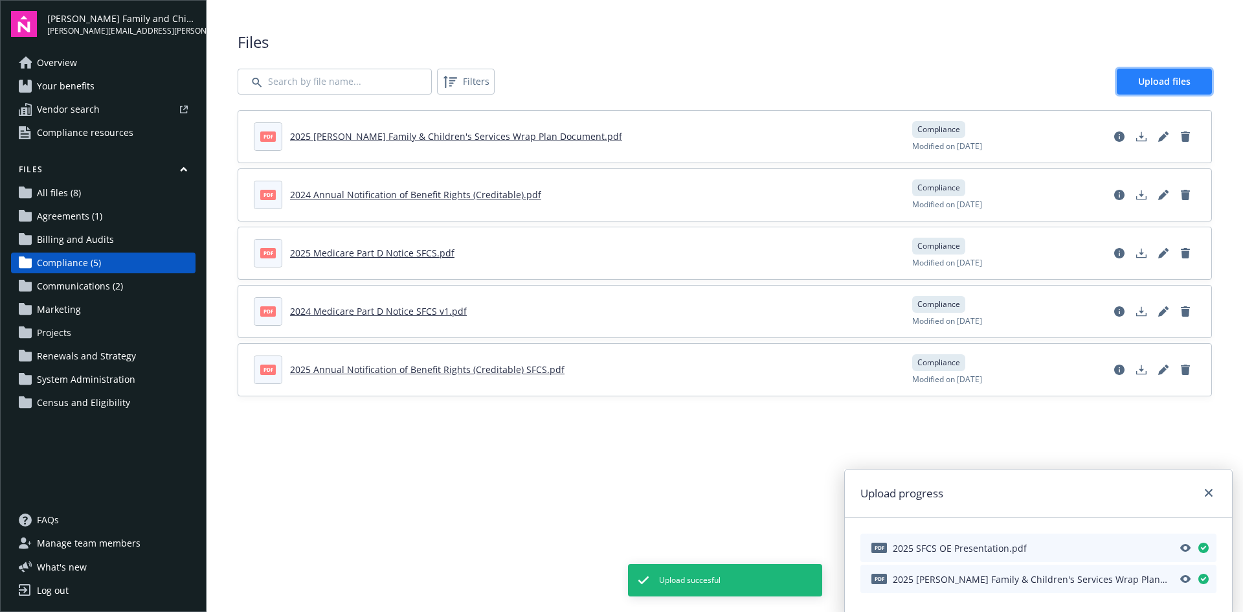
click at [1173, 80] on span "Upload files" at bounding box center [1164, 81] width 52 height 12
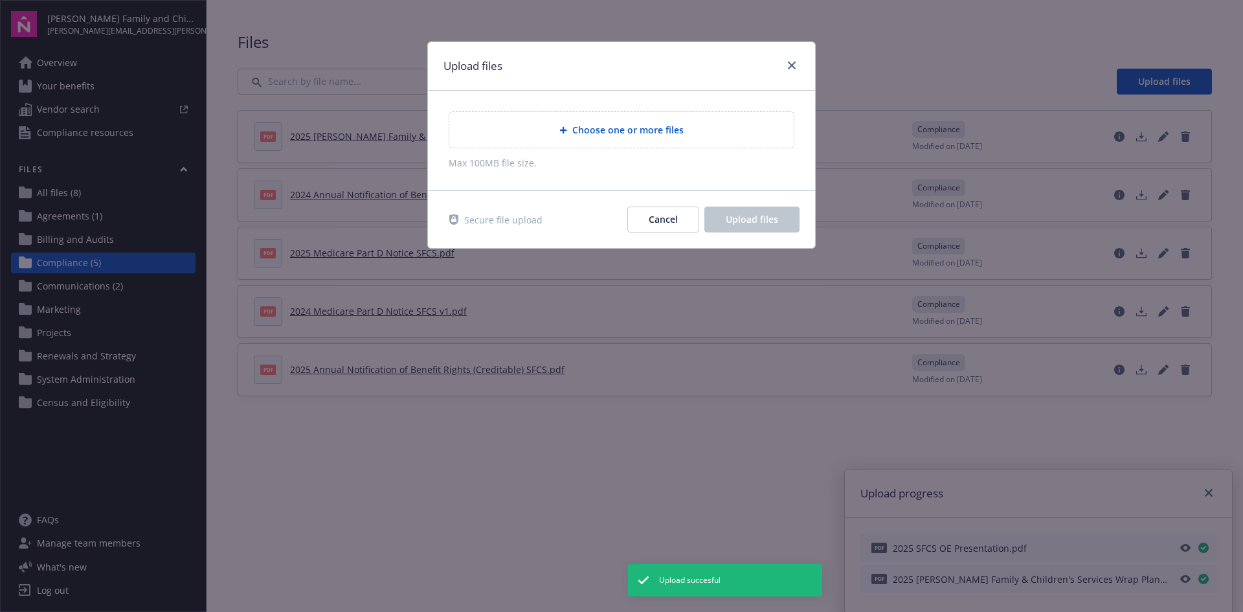
click at [606, 126] on span "Choose one or more files" at bounding box center [627, 130] width 111 height 14
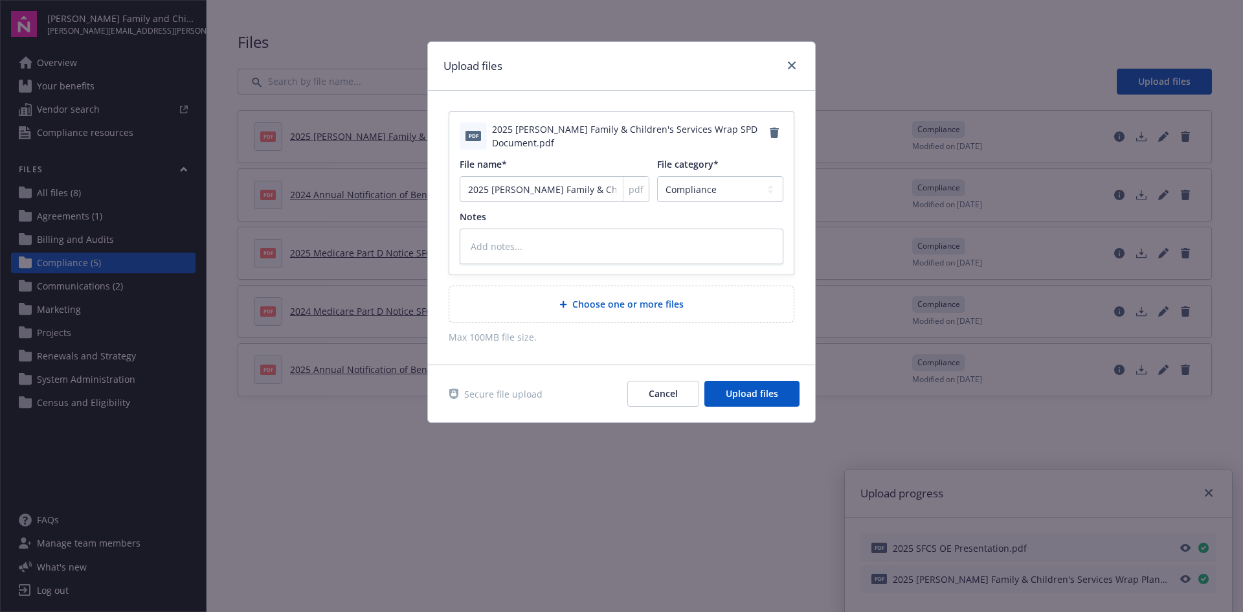
click at [743, 379] on div "Secure file upload Cancel Upload files" at bounding box center [621, 393] width 387 height 57
click at [744, 390] on span "Upload files" at bounding box center [752, 393] width 52 height 12
type textarea "x"
